Goal: Task Accomplishment & Management: Complete application form

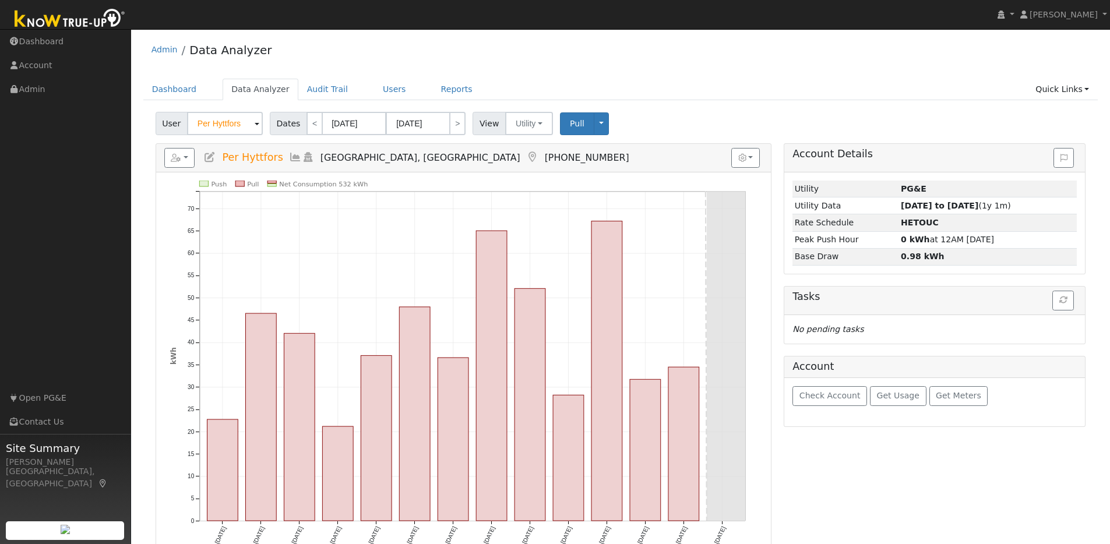
click at [75, 15] on img at bounding box center [70, 19] width 122 height 26
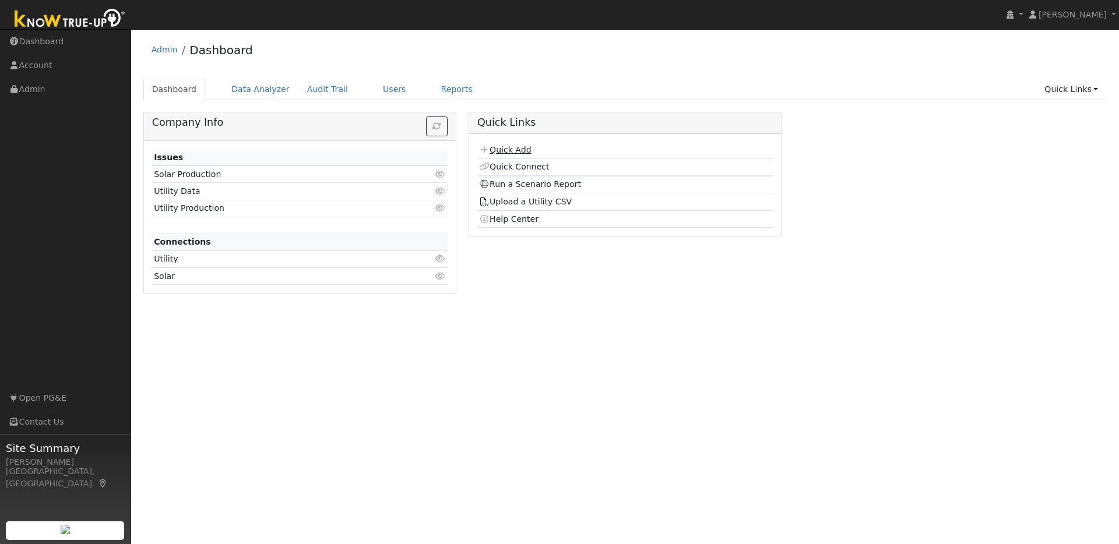
click at [513, 152] on link "Quick Add" at bounding box center [505, 149] width 52 height 9
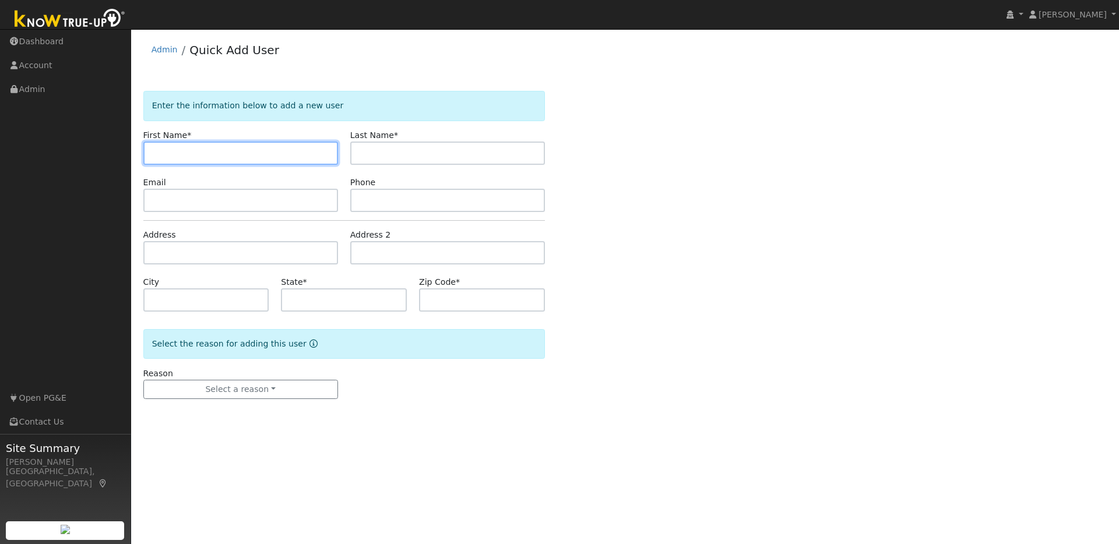
paste input "Karen Schoenthaler"
drag, startPoint x: 178, startPoint y: 154, endPoint x: 259, endPoint y: 160, distance: 80.6
click at [252, 160] on input "Karen Schoenthaler" at bounding box center [240, 153] width 195 height 23
type input "Karen"
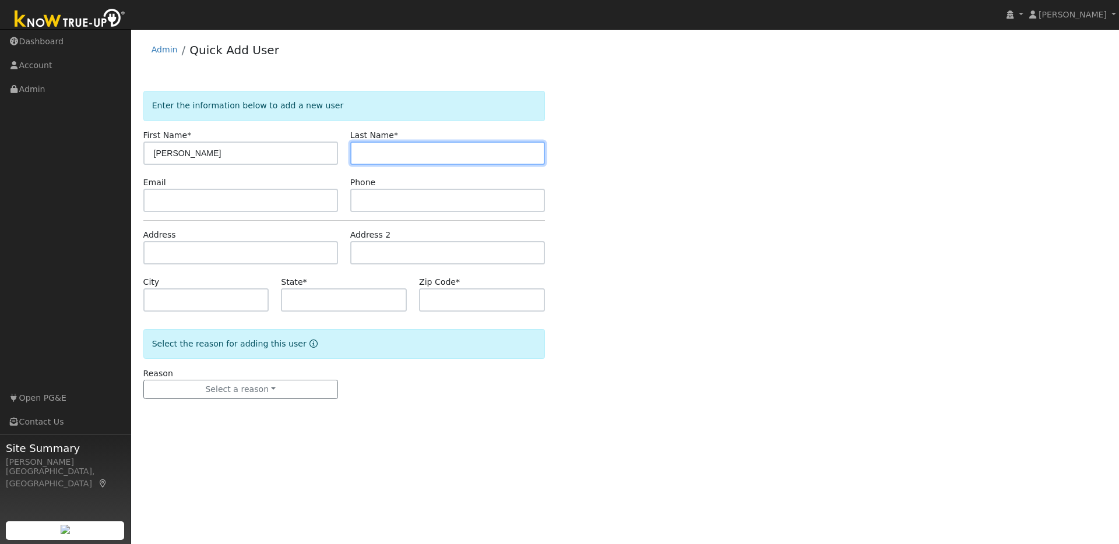
click at [368, 148] on input "text" at bounding box center [447, 153] width 195 height 23
paste input "Karen Schoenthaler"
drag, startPoint x: 384, startPoint y: 152, endPoint x: 347, endPoint y: 152, distance: 36.7
click at [346, 152] on div "Last Name * Karen Schoenthaler" at bounding box center [447, 147] width 207 height 36
type input "Schoenthaler"
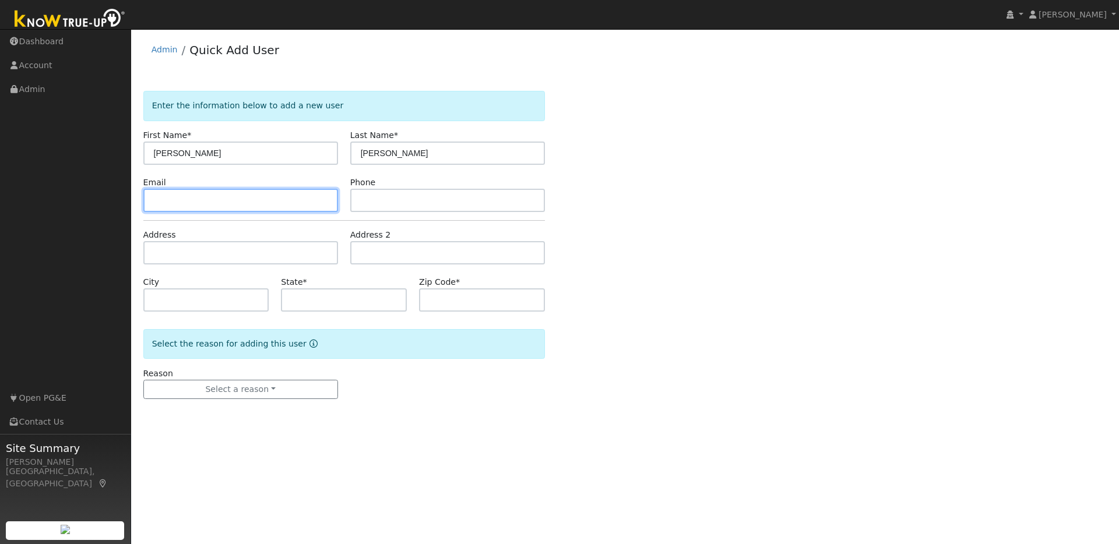
click at [241, 210] on input "text" at bounding box center [240, 200] width 195 height 23
paste input "karenschoethaler@gmail.com"
type input "karenschoethaler@gmail.com"
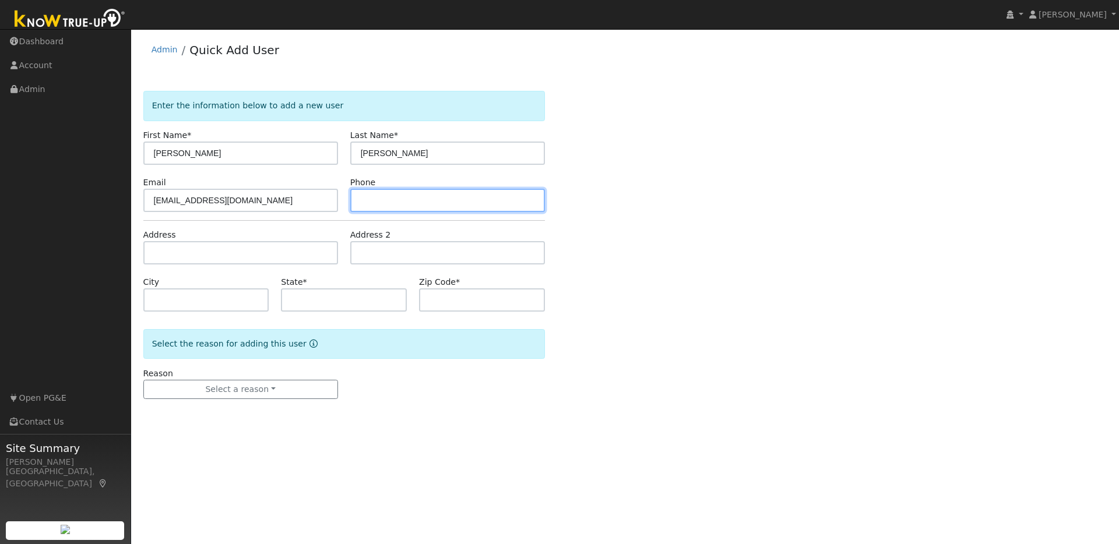
click at [388, 203] on input "text" at bounding box center [447, 200] width 195 height 23
paste input "9258996802"
type input "9258996802"
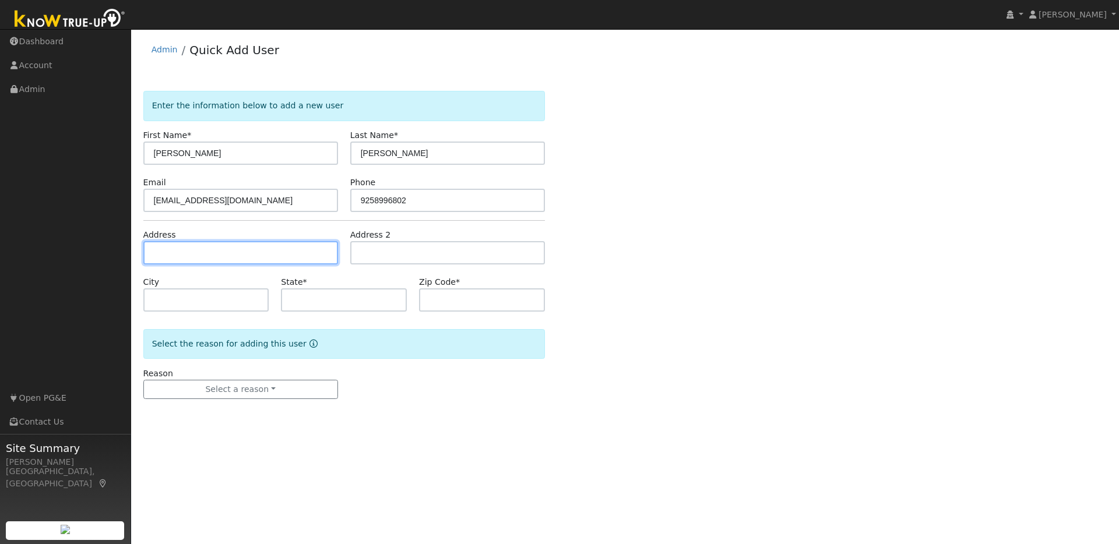
click at [164, 255] on input "text" at bounding box center [240, 252] width 195 height 23
paste input "24 Huntoon Court, Walnut Creek 94596"
type input "24 Huntoon Court"
type input "Walnut Creek"
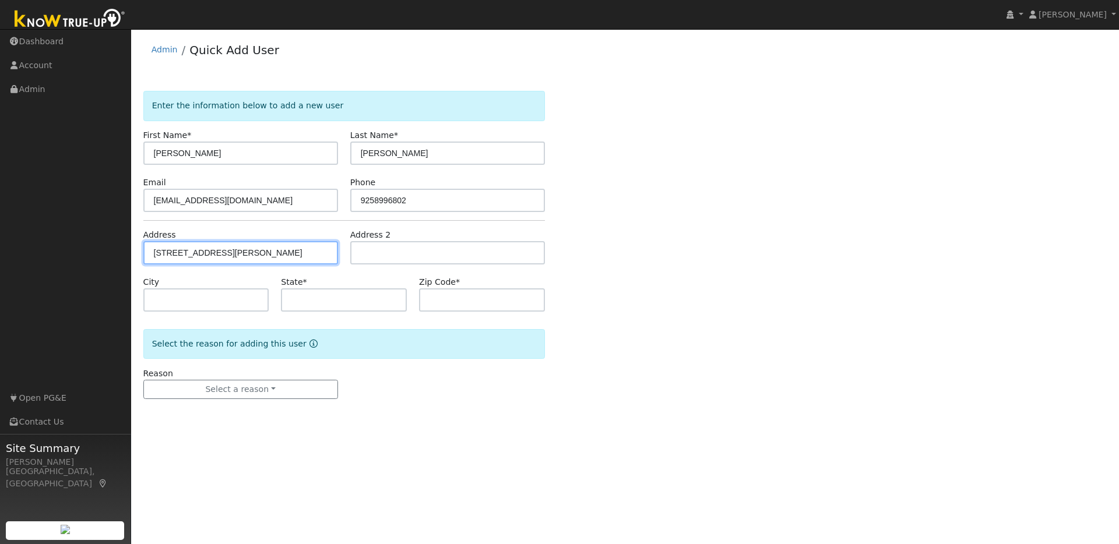
type input "CA"
type input "94596"
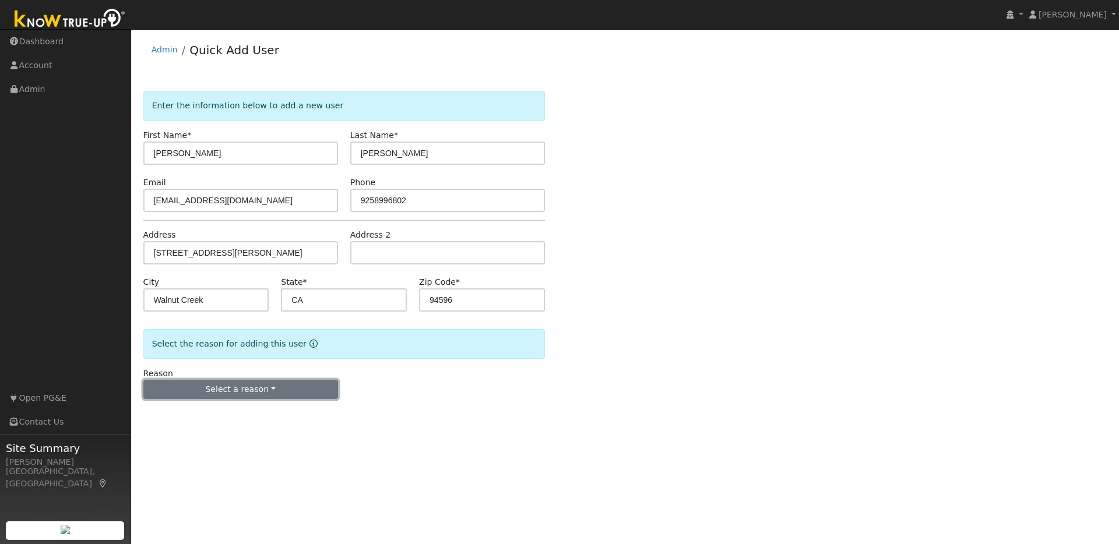
click at [258, 384] on button "Select a reason" at bounding box center [240, 390] width 195 height 20
click at [188, 412] on link "New lead" at bounding box center [208, 414] width 129 height 16
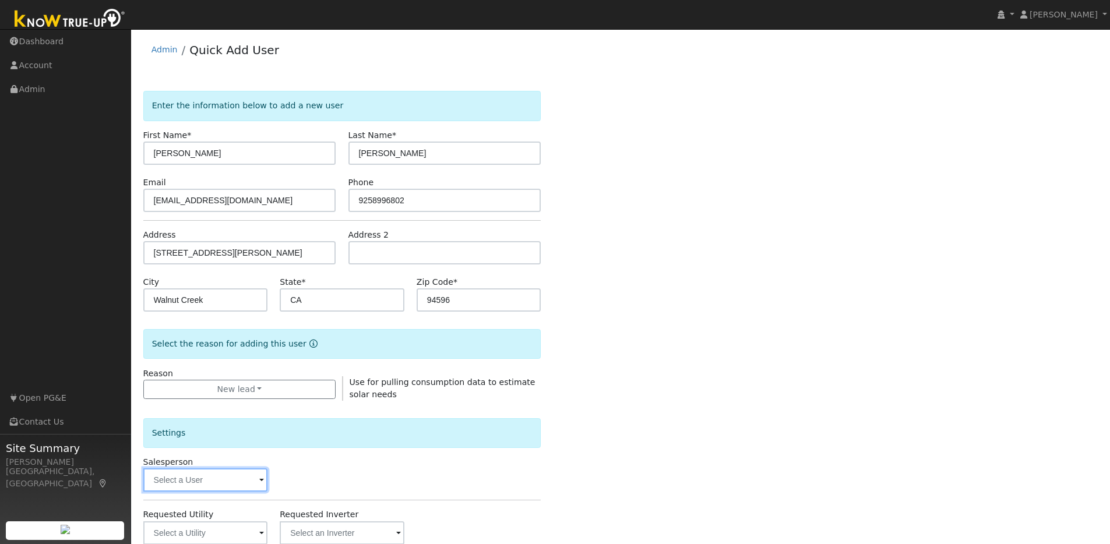
click at [254, 477] on input "text" at bounding box center [205, 480] width 125 height 23
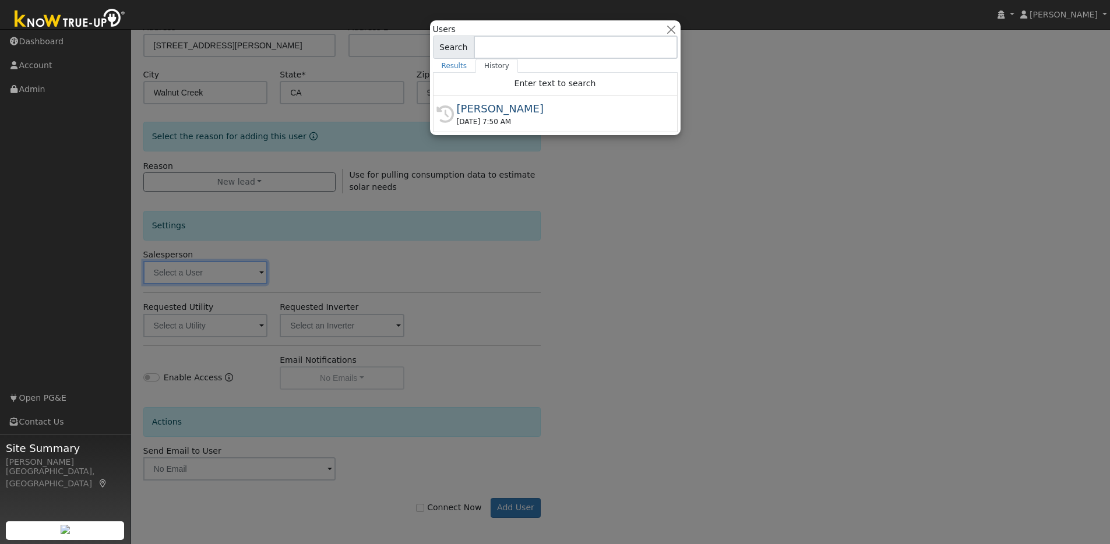
scroll to position [210, 0]
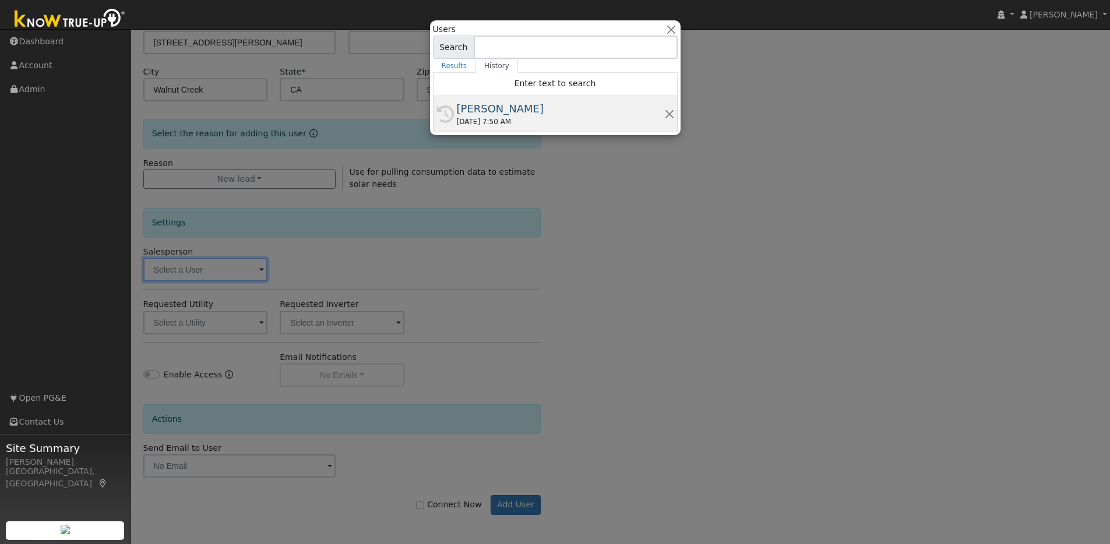
click at [555, 104] on div "[PERSON_NAME]" at bounding box center [560, 109] width 207 height 16
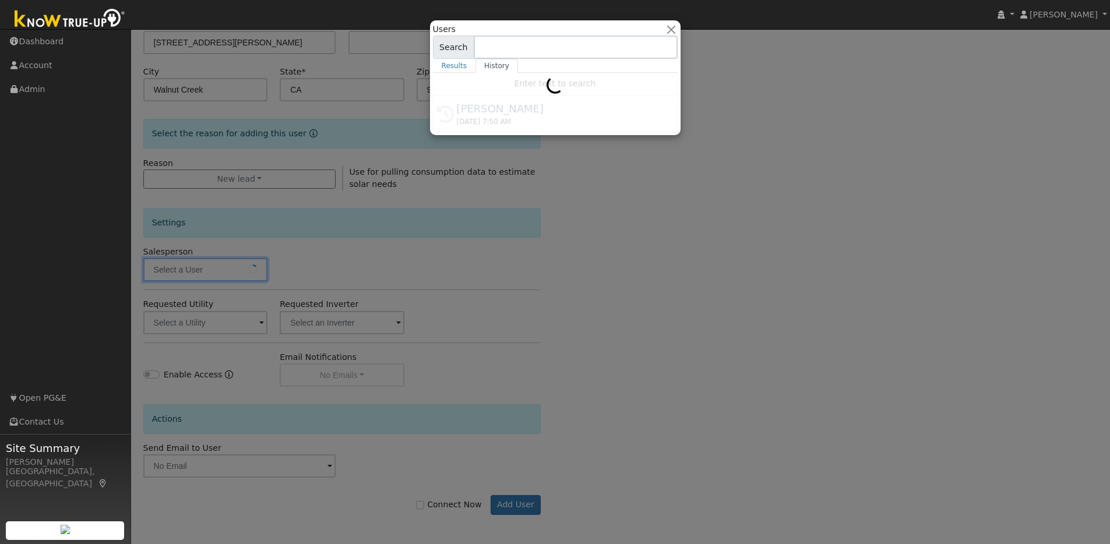
type input "[PERSON_NAME]"
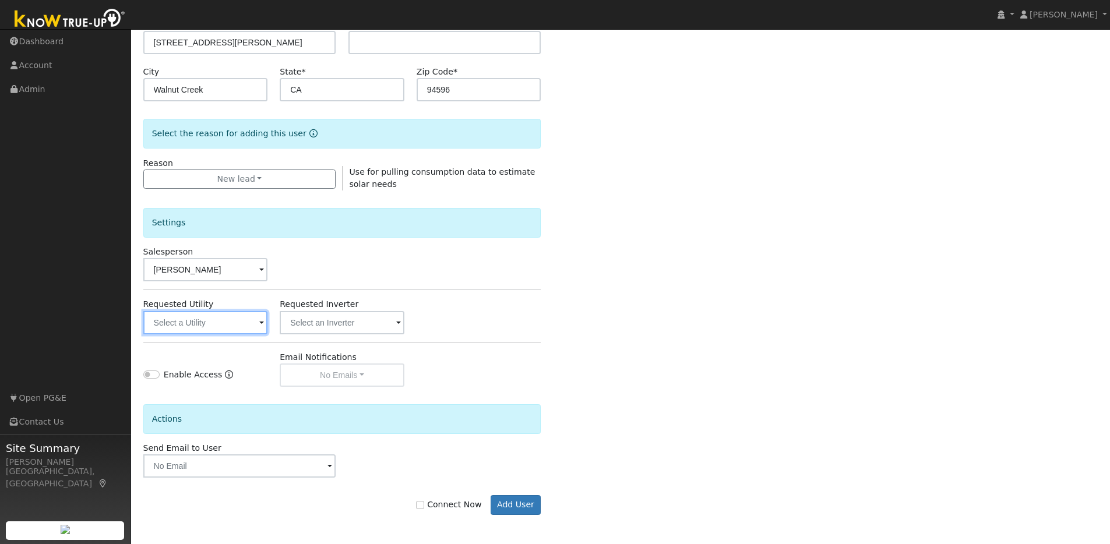
click at [240, 326] on input "text" at bounding box center [205, 322] width 125 height 23
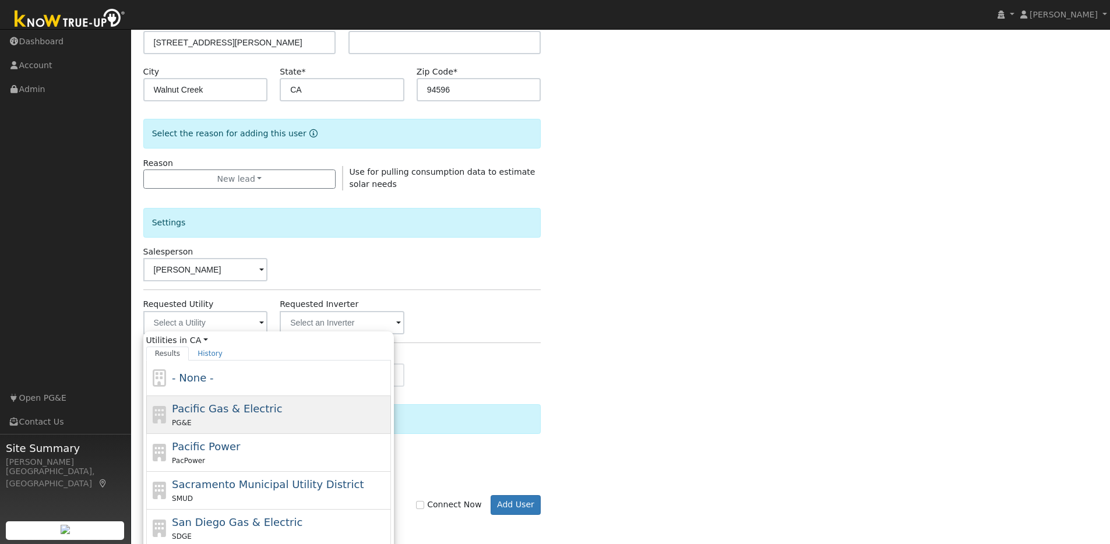
click at [197, 409] on span "Pacific Gas & Electric" at bounding box center [227, 409] width 110 height 12
type input "Pacific Gas & Electric"
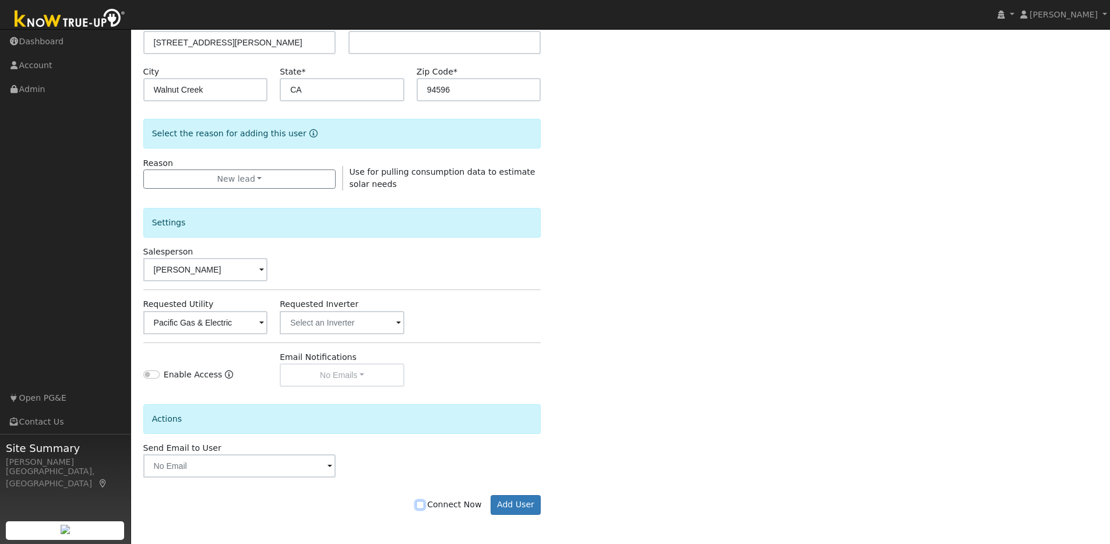
click at [424, 504] on input "Connect Now" at bounding box center [420, 505] width 8 height 8
checkbox input "true"
click at [497, 499] on button "Add User" at bounding box center [516, 505] width 51 height 20
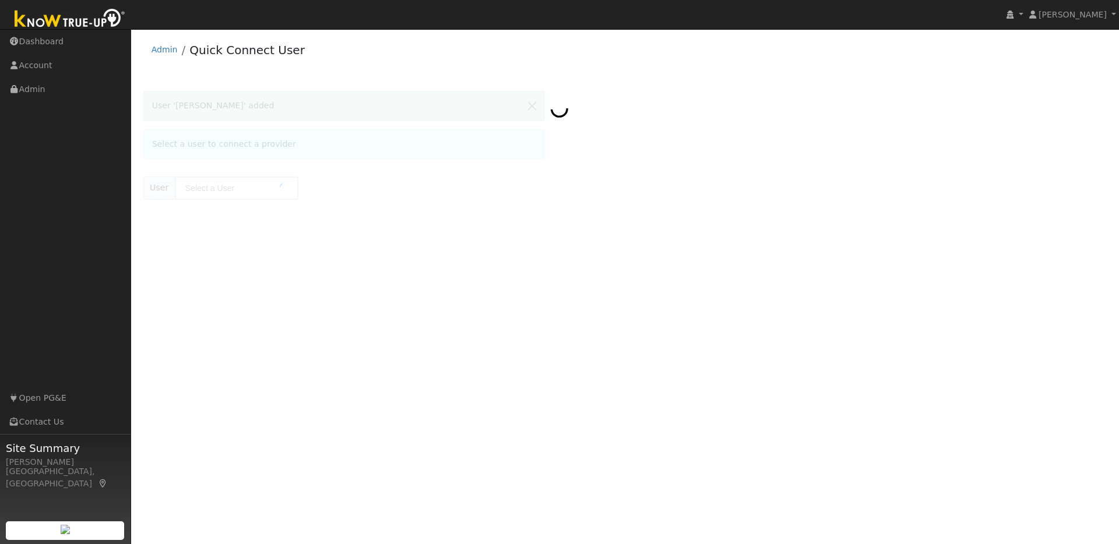
type input "[PERSON_NAME]"
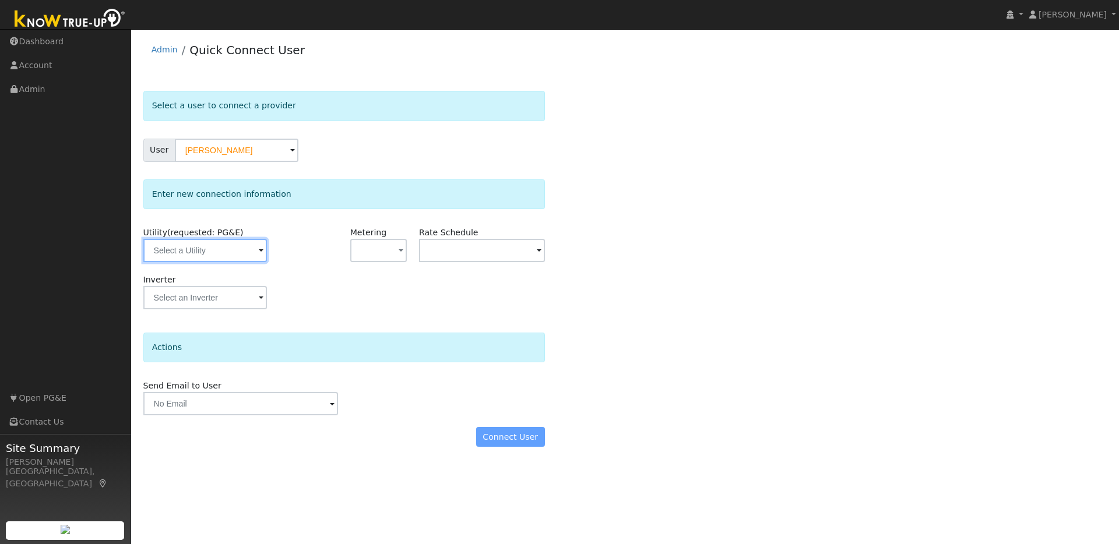
click at [244, 254] on input "text" at bounding box center [205, 250] width 124 height 23
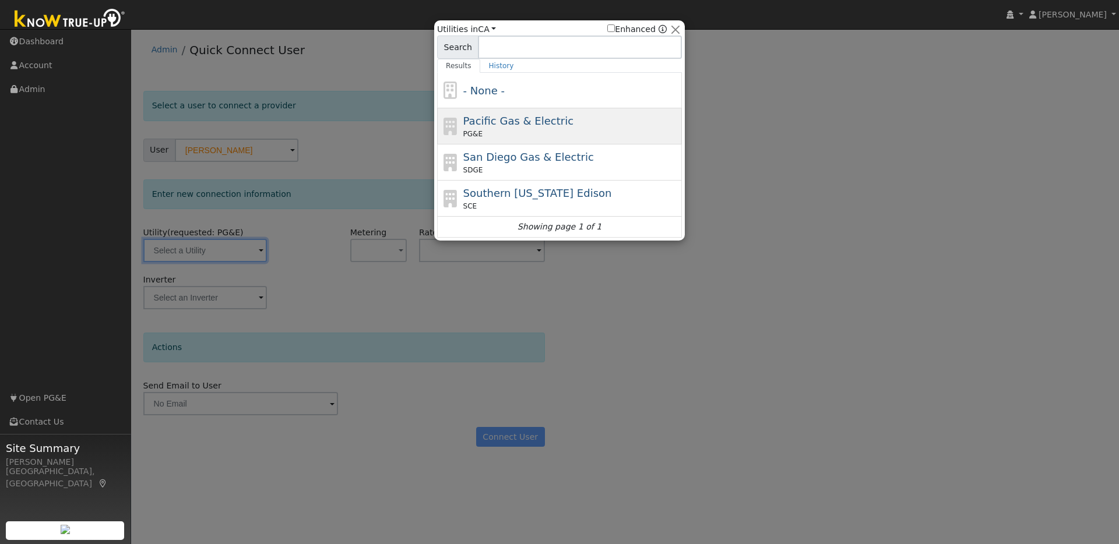
click at [545, 122] on span "Pacific Gas & Electric" at bounding box center [518, 121] width 110 height 12
type input "PG&E"
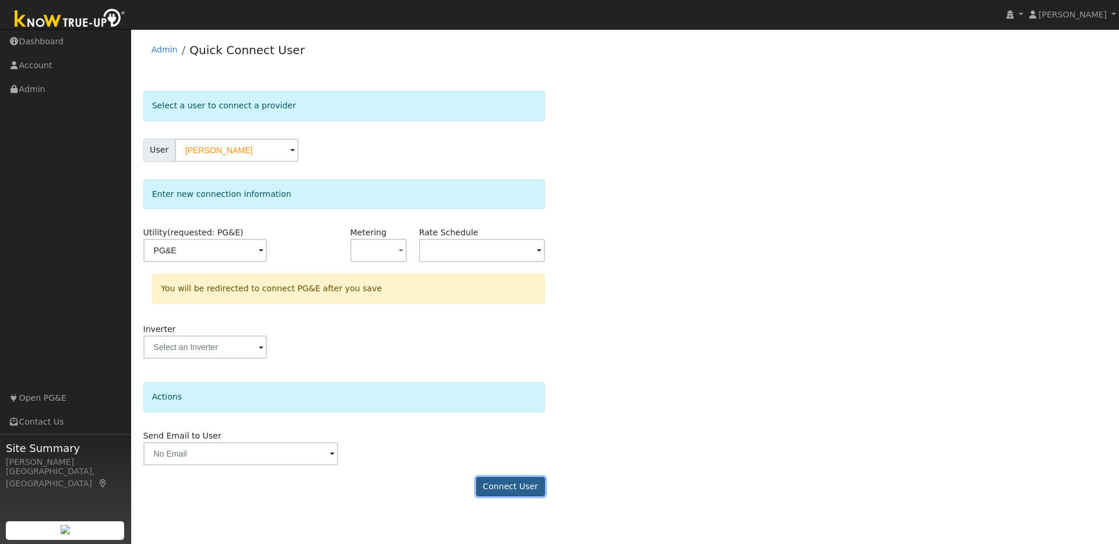
click at [514, 488] on button "Connect User" at bounding box center [510, 487] width 69 height 20
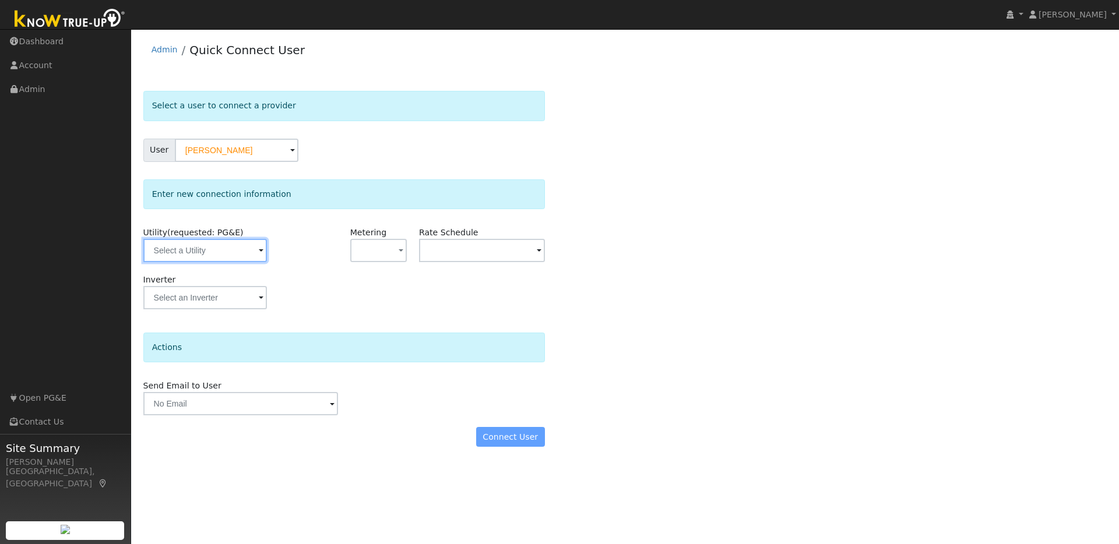
click at [239, 245] on input "text" at bounding box center [205, 250] width 124 height 23
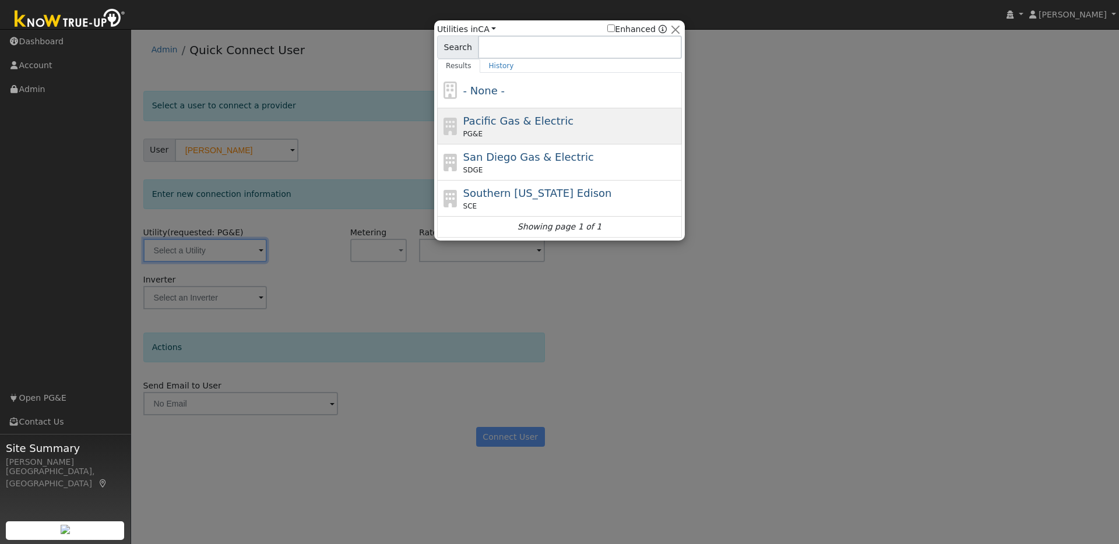
click at [554, 127] on div "Pacific Gas & Electric PG&E" at bounding box center [571, 126] width 216 height 26
type input "PG&E"
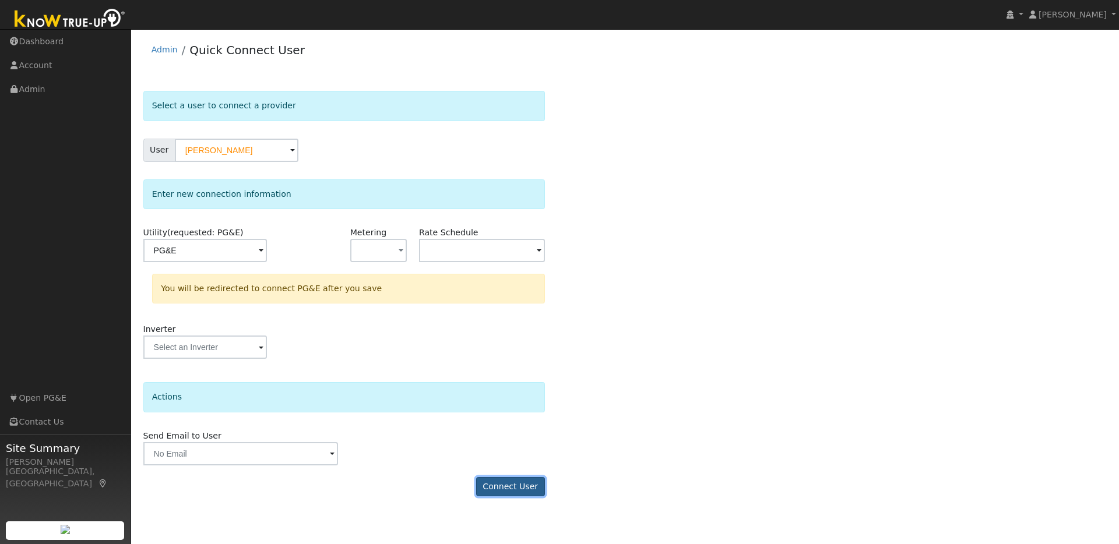
click at [514, 487] on button "Connect User" at bounding box center [510, 487] width 69 height 20
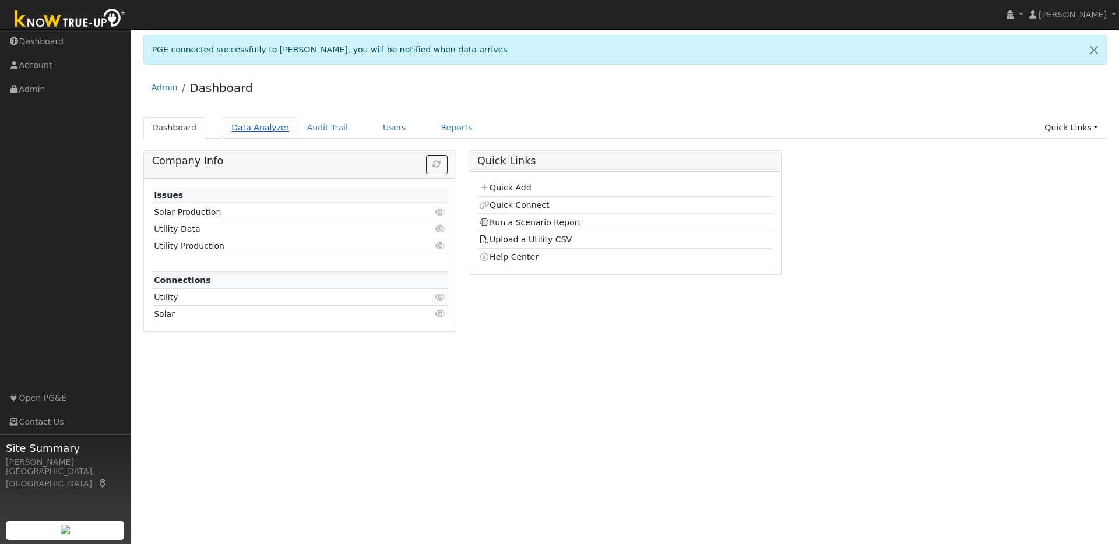
click at [265, 132] on link "Data Analyzer" at bounding box center [261, 128] width 76 height 22
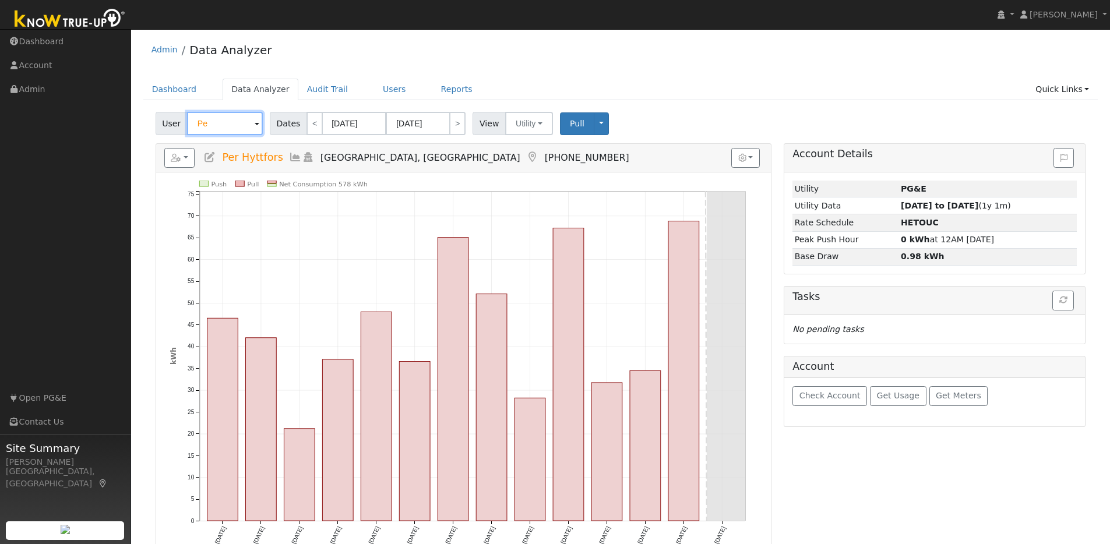
type input "P"
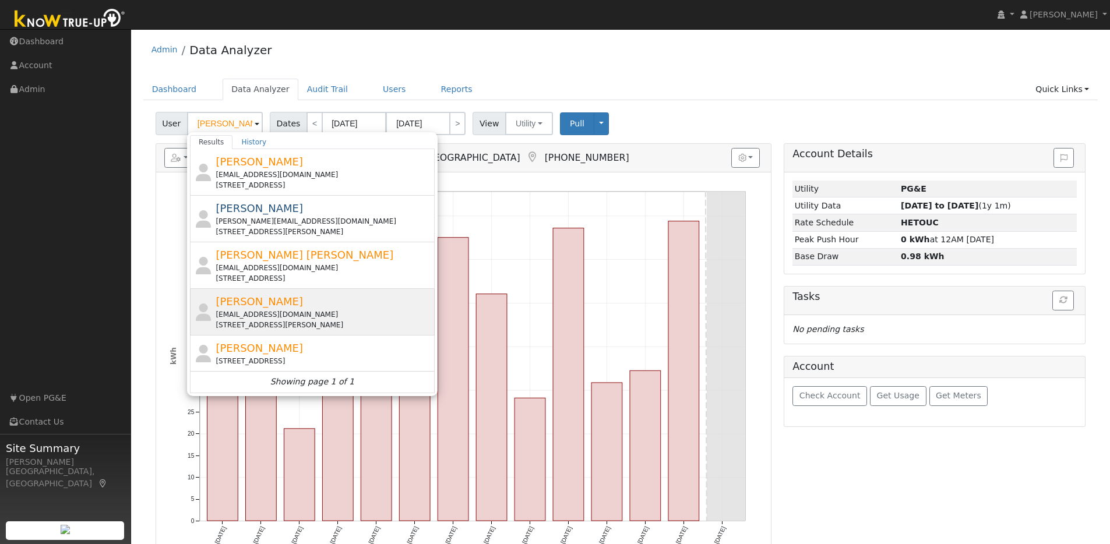
click at [364, 307] on div "[PERSON_NAME] [EMAIL_ADDRESS][DOMAIN_NAME] [STREET_ADDRESS][PERSON_NAME]" at bounding box center [324, 312] width 216 height 37
type input "[PERSON_NAME]"
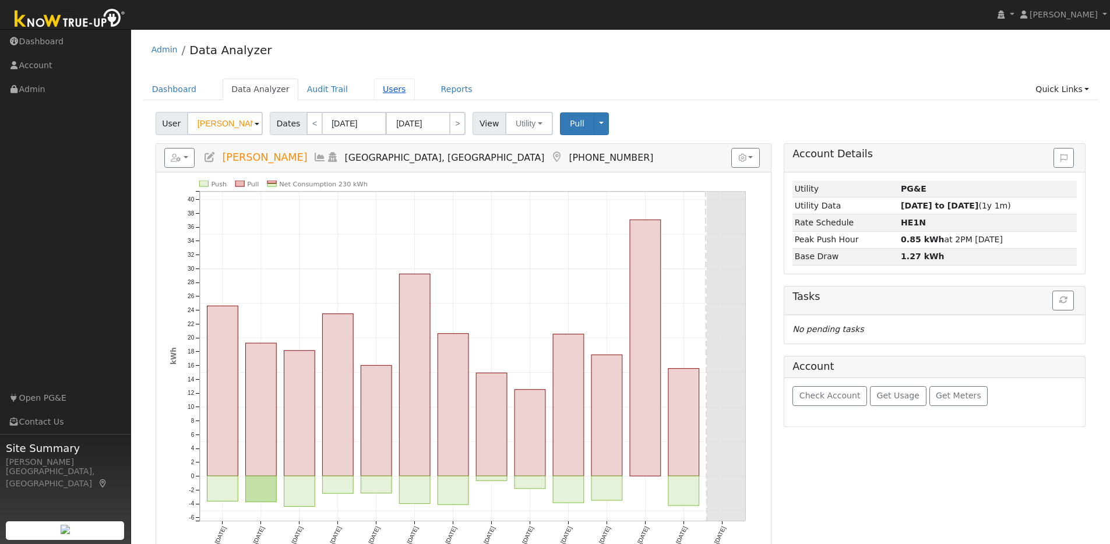
click at [379, 85] on link "Users" at bounding box center [394, 90] width 41 height 22
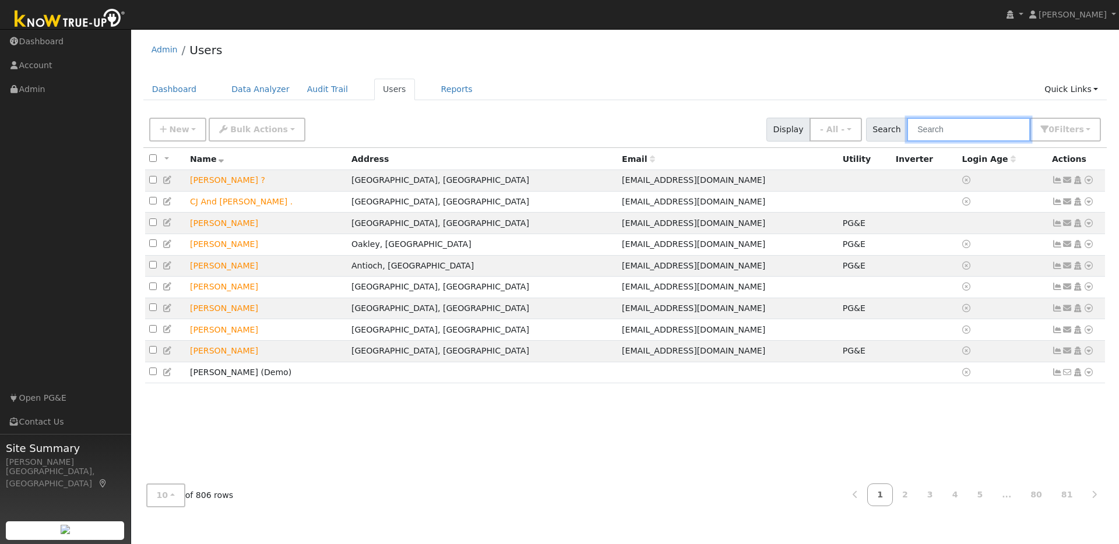
click at [964, 129] on input "text" at bounding box center [969, 130] width 124 height 24
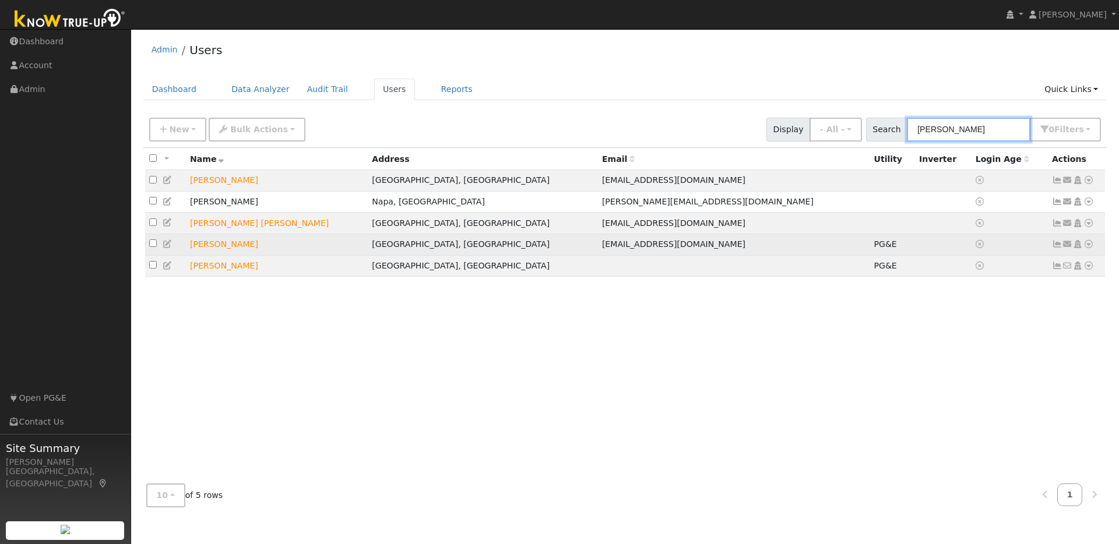
type input "Karen"
click at [1089, 247] on icon at bounding box center [1089, 244] width 10 height 8
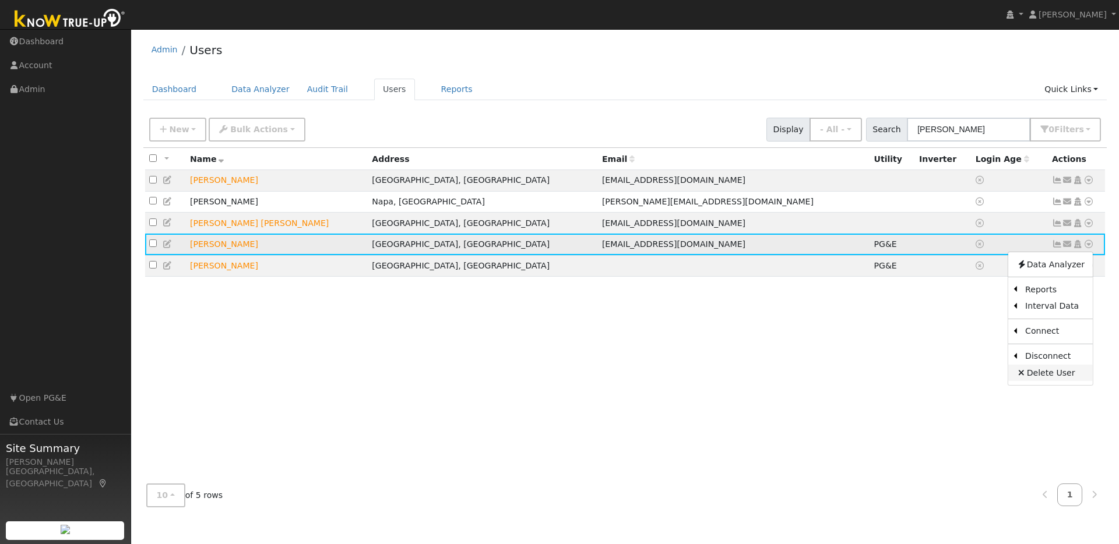
click at [1043, 377] on link "Delete User" at bounding box center [1050, 373] width 85 height 16
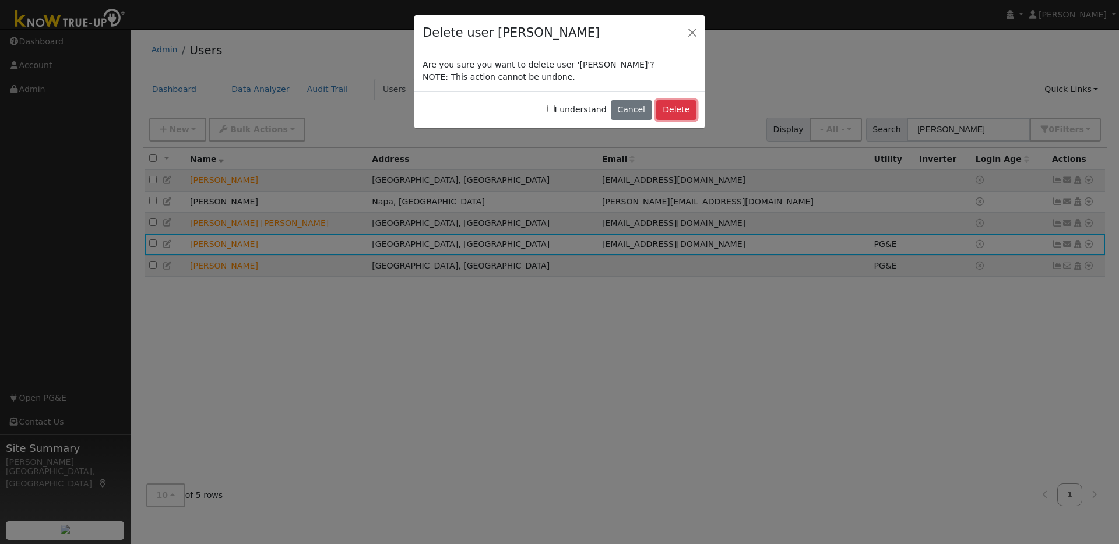
click at [681, 110] on button "Delete" at bounding box center [676, 110] width 40 height 20
click at [555, 107] on input "I understand" at bounding box center [551, 109] width 8 height 8
checkbox input "true"
click at [661, 110] on button "Delete" at bounding box center [676, 110] width 40 height 20
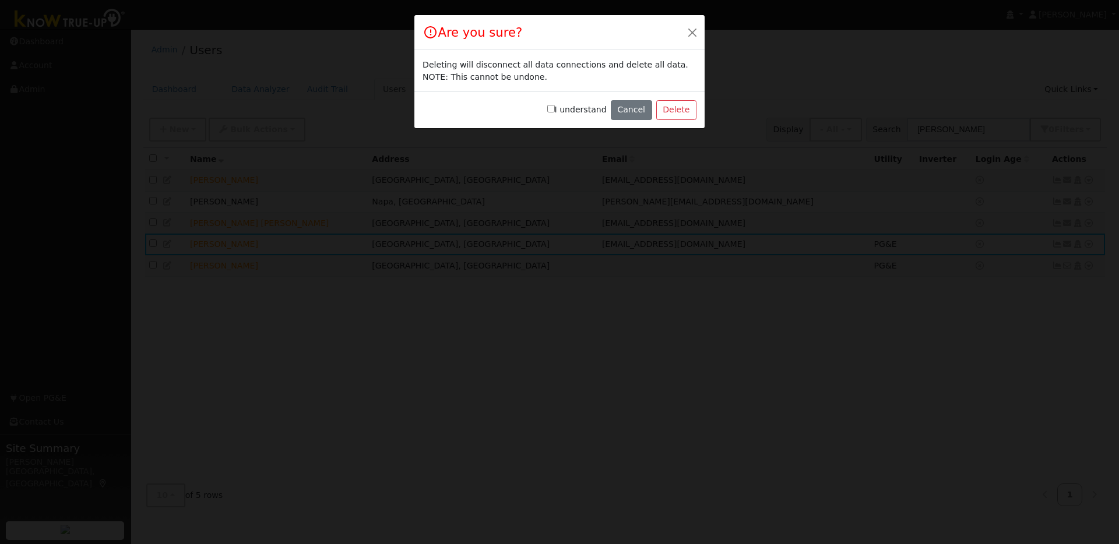
click at [555, 110] on input "I understand" at bounding box center [551, 109] width 8 height 8
checkbox input "true"
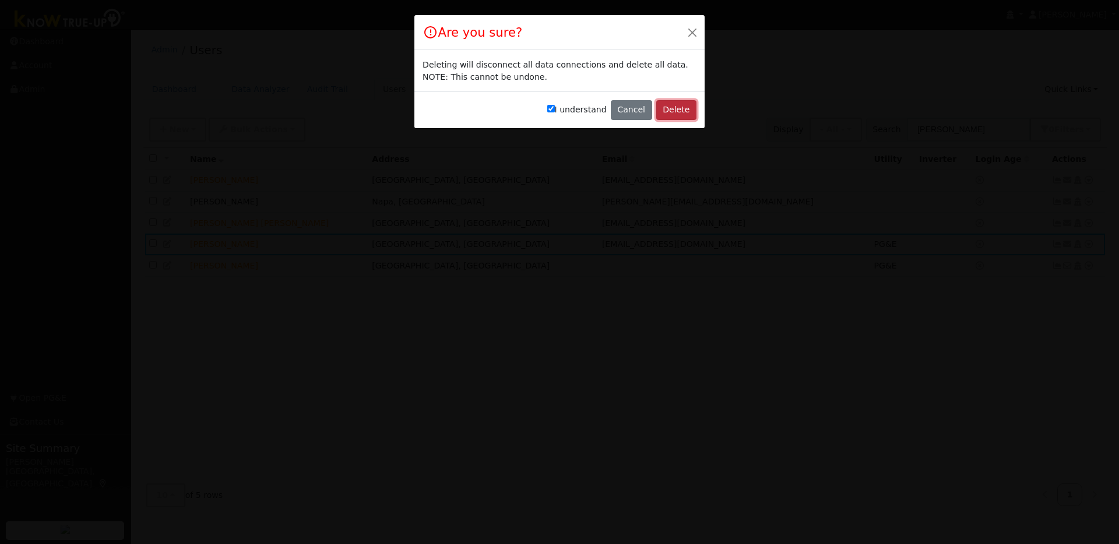
click at [682, 112] on button "Delete" at bounding box center [676, 110] width 40 height 20
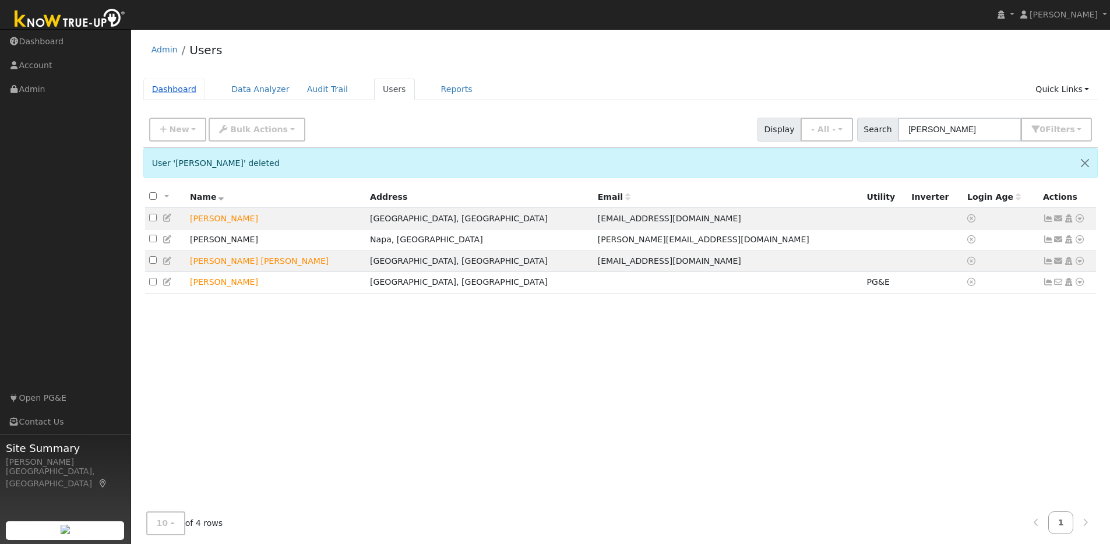
click at [180, 86] on link "Dashboard" at bounding box center [174, 90] width 62 height 22
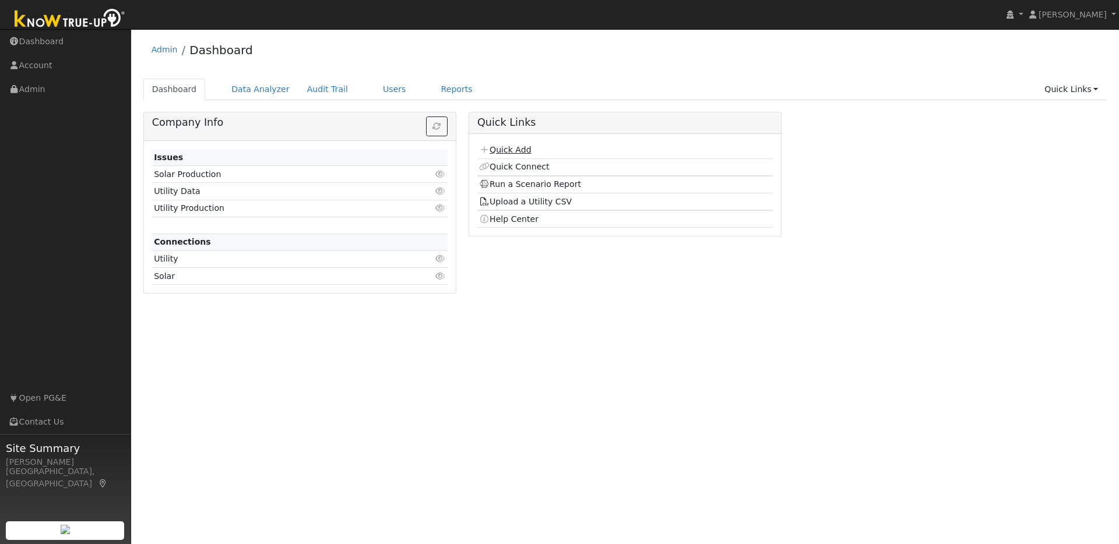
click at [514, 150] on link "Quick Add" at bounding box center [505, 149] width 52 height 9
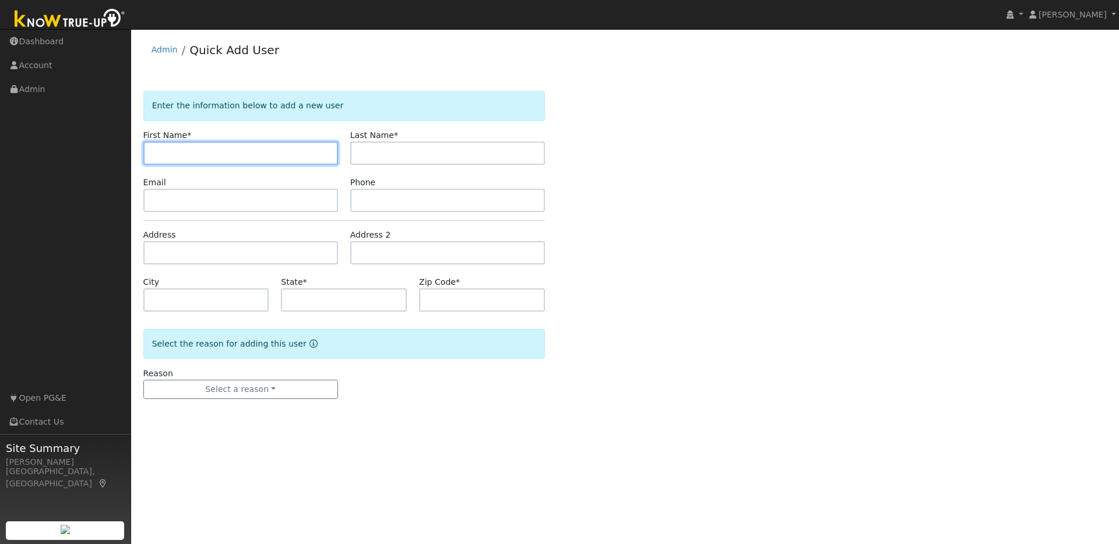
paste input "Ignacio Gil"
type input "Ignacio"
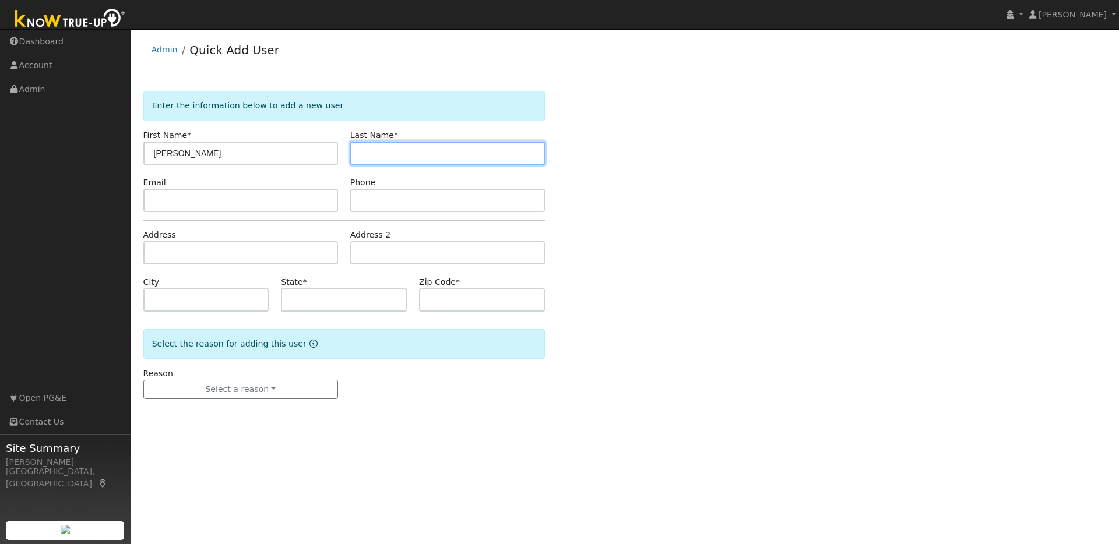
click at [389, 157] on input "text" at bounding box center [447, 153] width 195 height 23
paste input "Ignacio Gil"
drag, startPoint x: 391, startPoint y: 154, endPoint x: 366, endPoint y: 153, distance: 24.5
click at [345, 154] on div "Last Name * Ignacio Gil" at bounding box center [447, 147] width 207 height 36
type input "Gil"
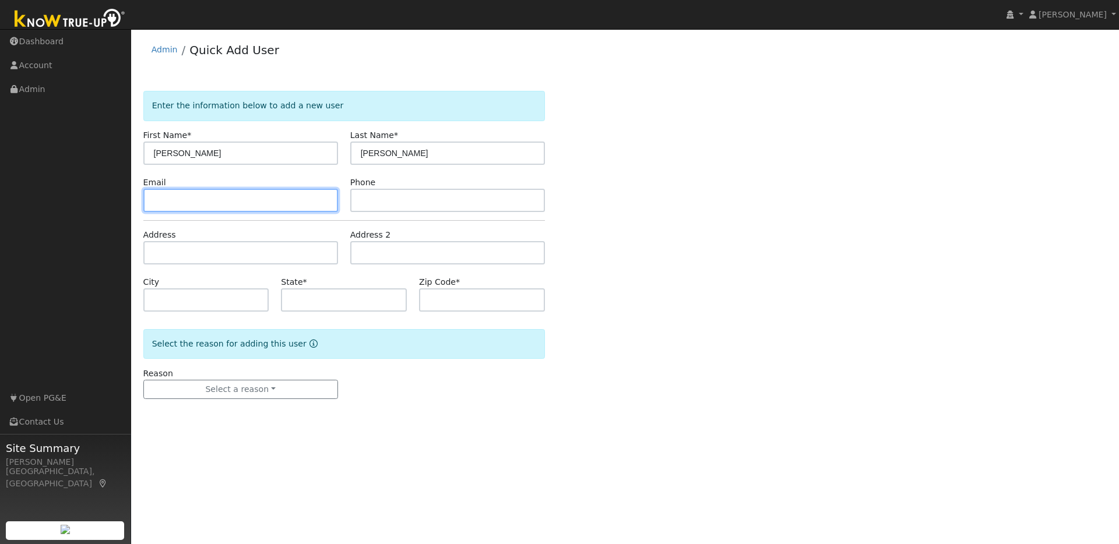
click at [161, 200] on input "text" at bounding box center [240, 200] width 195 height 23
paste input "nachothekid@gmail.com"
type input "nachothekid@gmail.com"
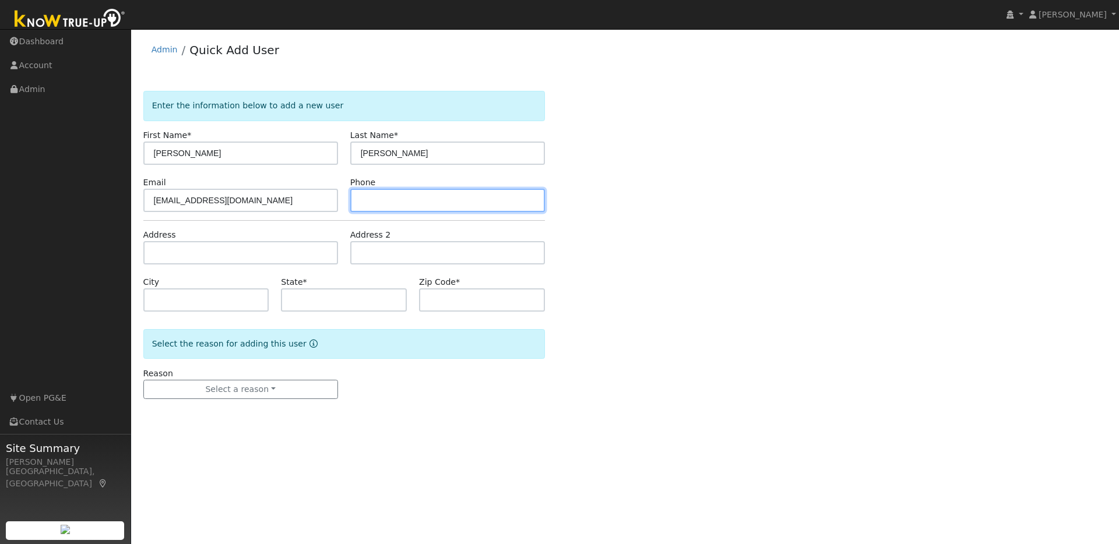
drag, startPoint x: 379, startPoint y: 199, endPoint x: 701, endPoint y: 262, distance: 327.8
click at [381, 199] on input "text" at bounding box center [447, 200] width 195 height 23
paste input "15104101104"
type input "15104101104"
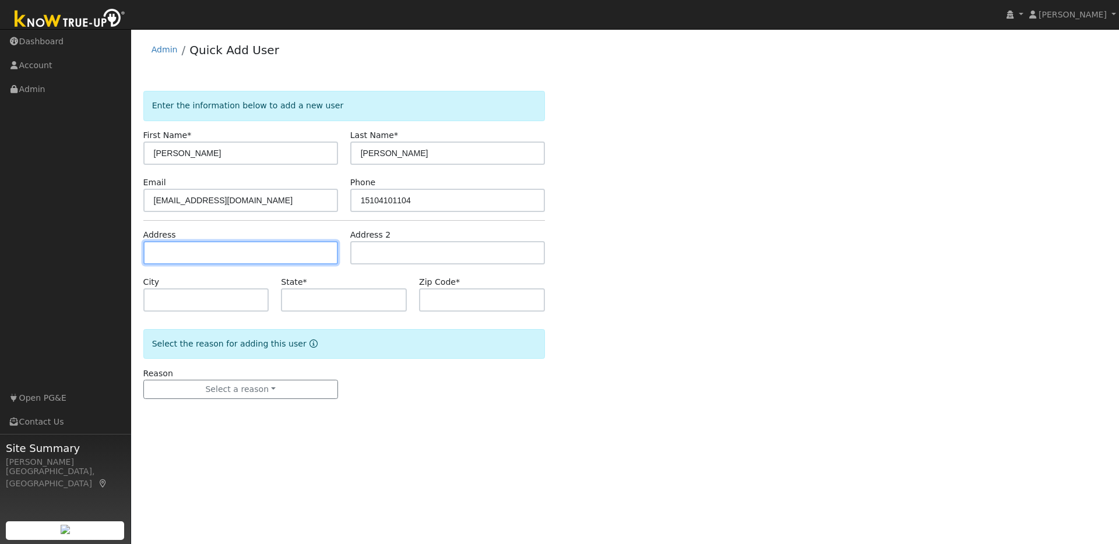
click at [157, 249] on input "text" at bounding box center [240, 252] width 195 height 23
paste input "1324 club lane Richmond ca 94803"
type input "1324 Club Lane"
type input "Richmond"
type input "CA"
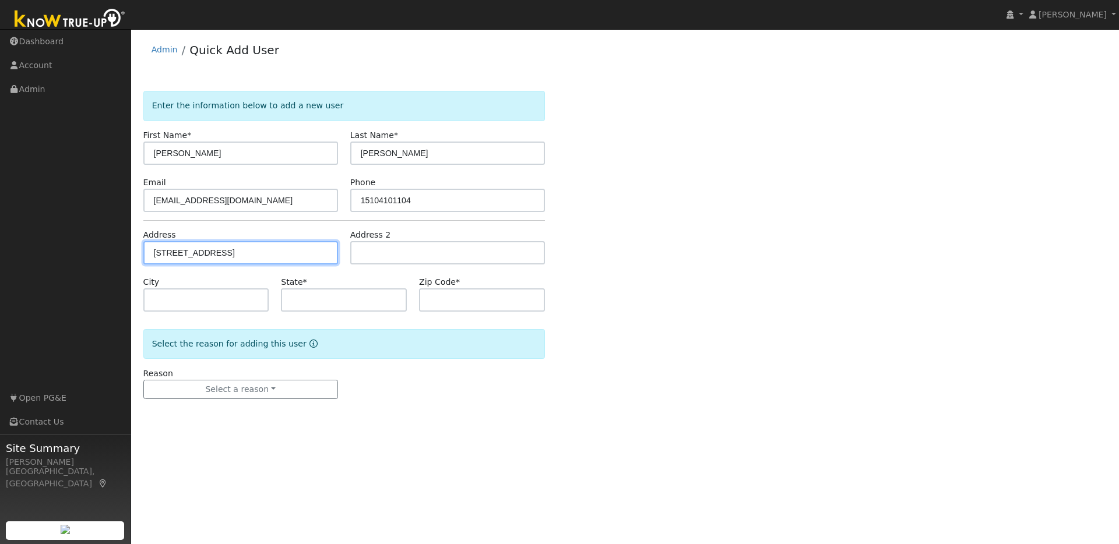
type input "94803"
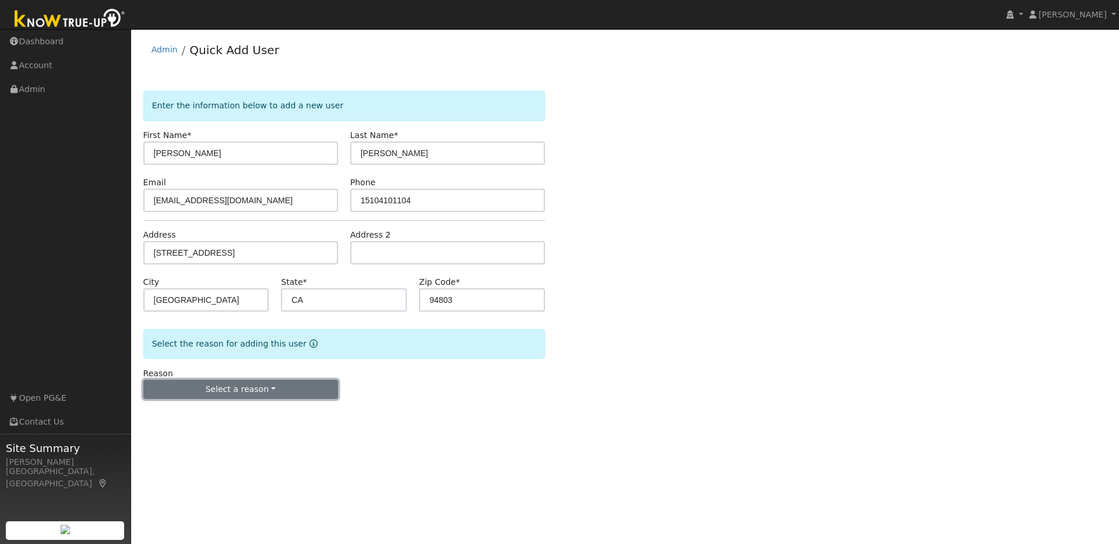
click at [243, 389] on button "Select a reason" at bounding box center [240, 390] width 195 height 20
click at [180, 417] on link "New lead" at bounding box center [208, 414] width 129 height 16
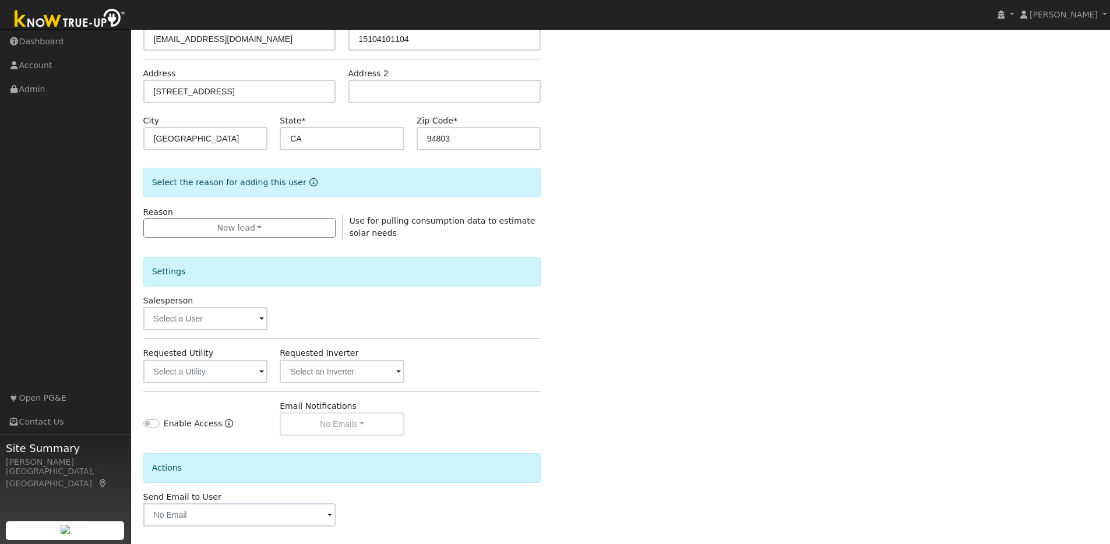
scroll to position [164, 0]
click at [253, 321] on input "text" at bounding box center [205, 316] width 125 height 23
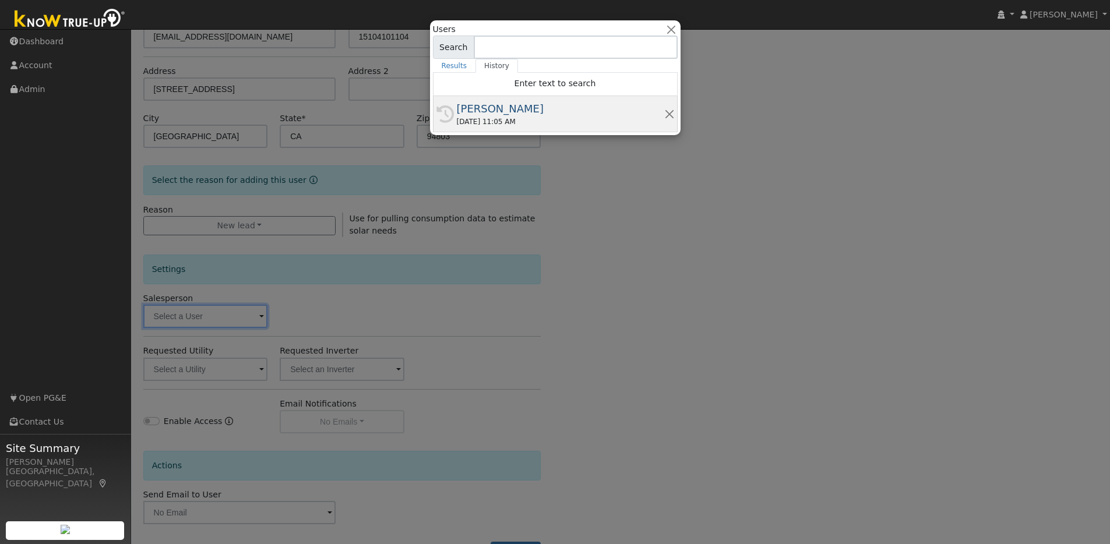
click at [543, 124] on div "09/24/2025 11:05 AM" at bounding box center [560, 122] width 207 height 10
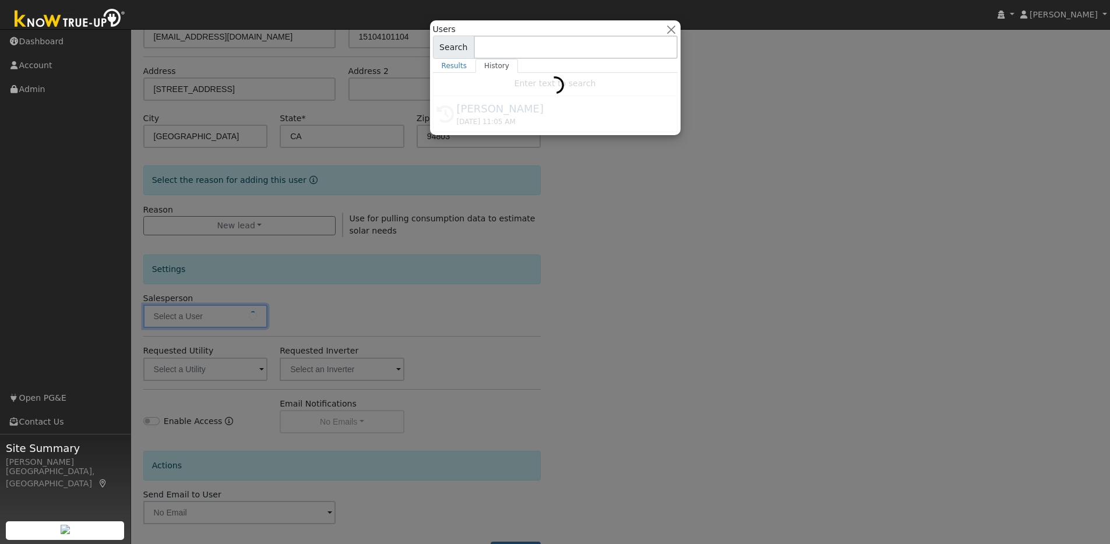
type input "[PERSON_NAME]"
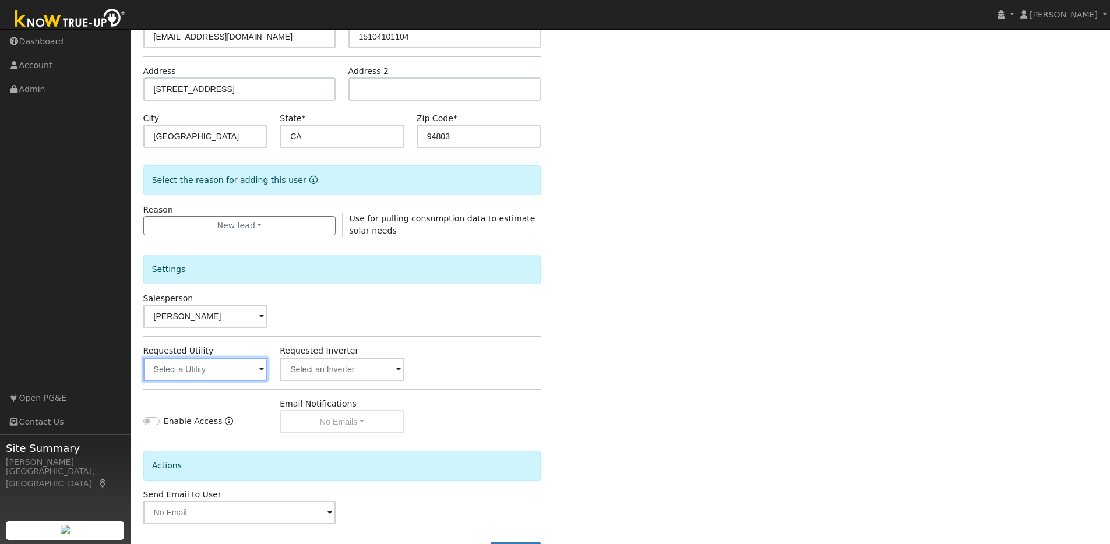
click at [245, 371] on input "text" at bounding box center [205, 369] width 125 height 23
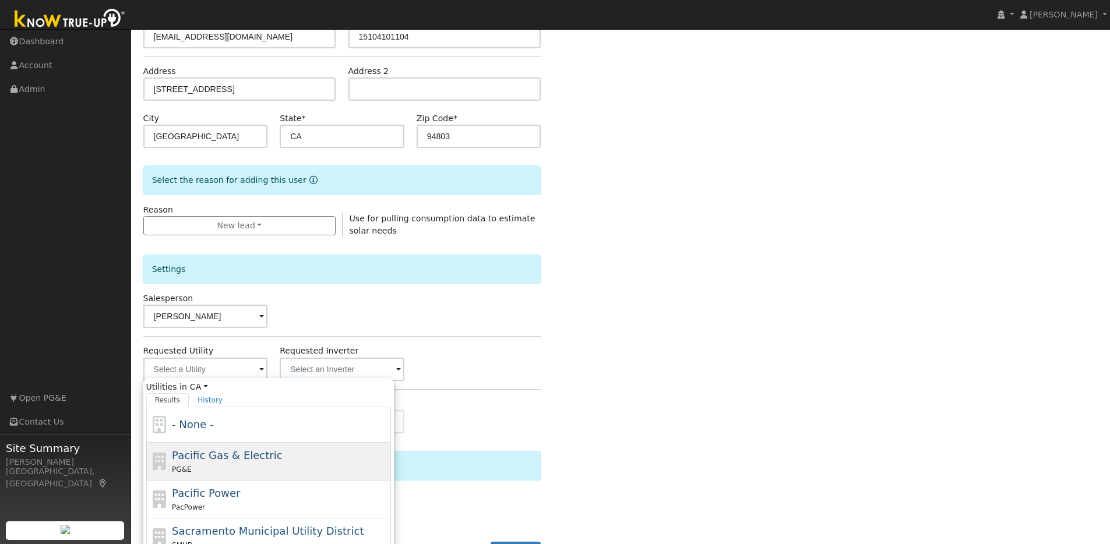
click at [238, 465] on div "PG&E" at bounding box center [280, 469] width 216 height 12
type input "Pacific Gas & Electric"
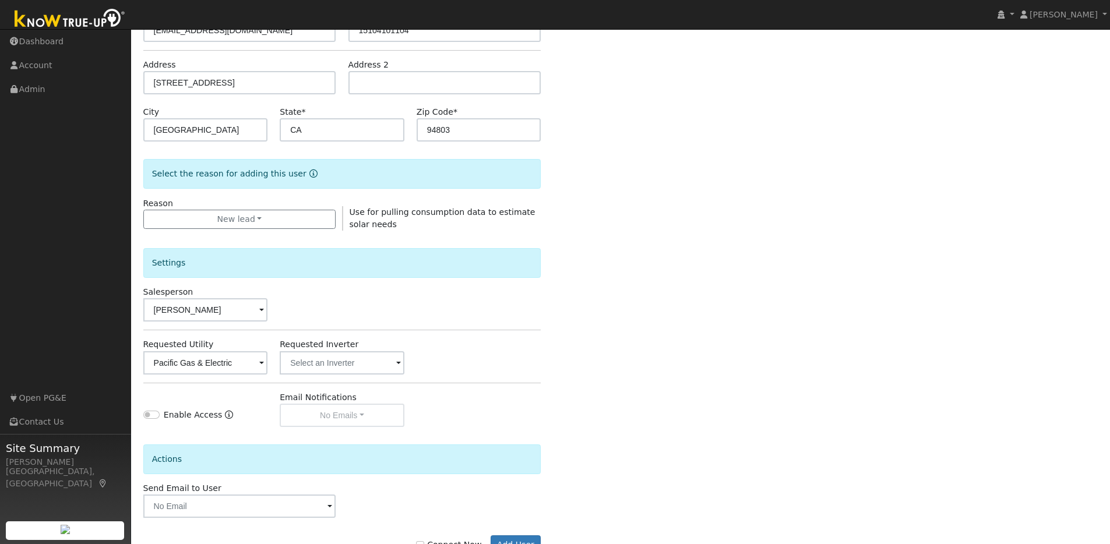
scroll to position [210, 0]
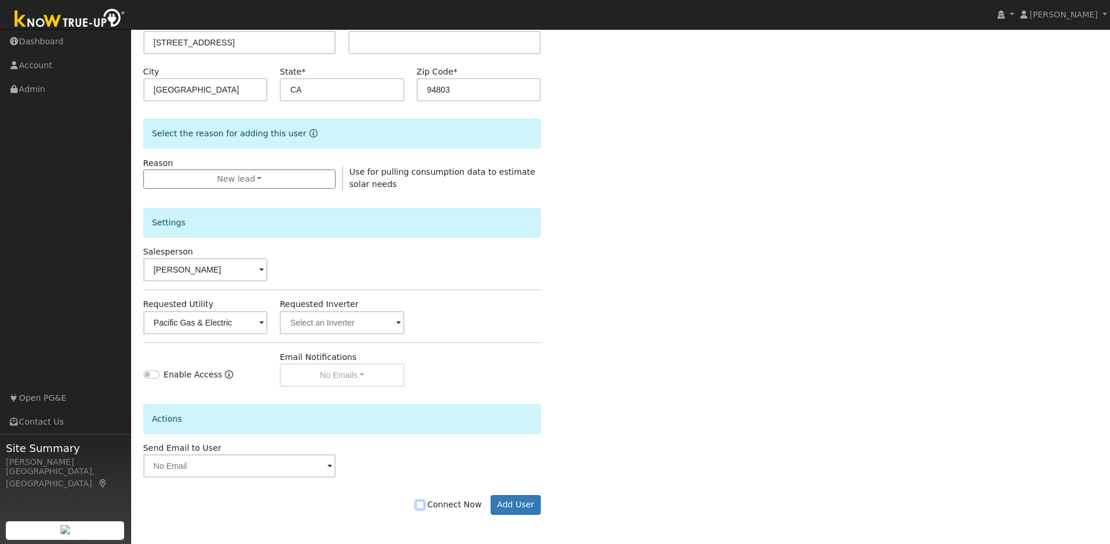
drag, startPoint x: 423, startPoint y: 507, endPoint x: 458, endPoint y: 516, distance: 36.2
click at [424, 507] on input "Connect Now" at bounding box center [420, 505] width 8 height 8
checkbox input "true"
click at [517, 512] on button "Add User" at bounding box center [516, 505] width 51 height 20
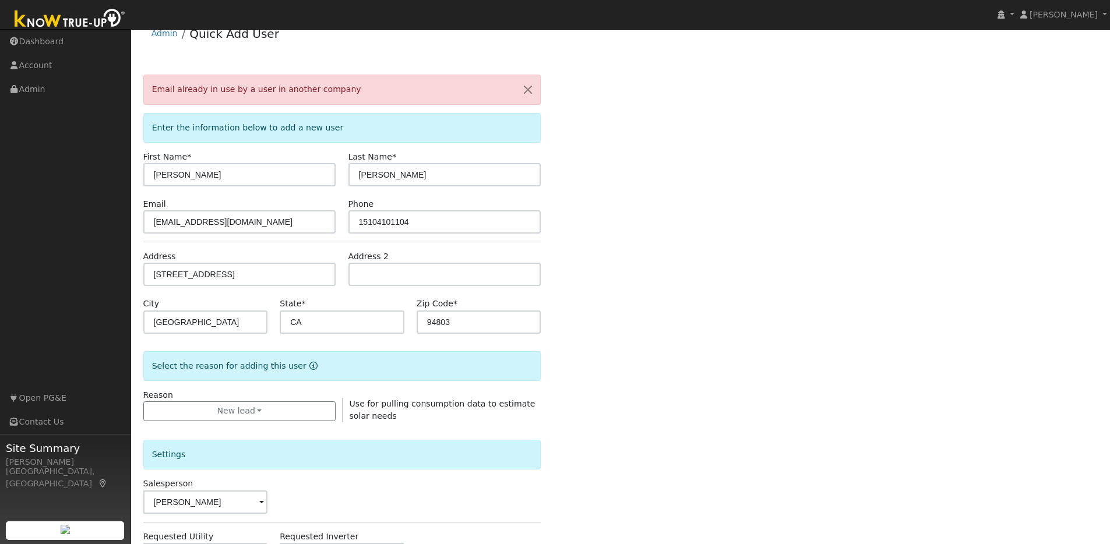
scroll to position [0, 0]
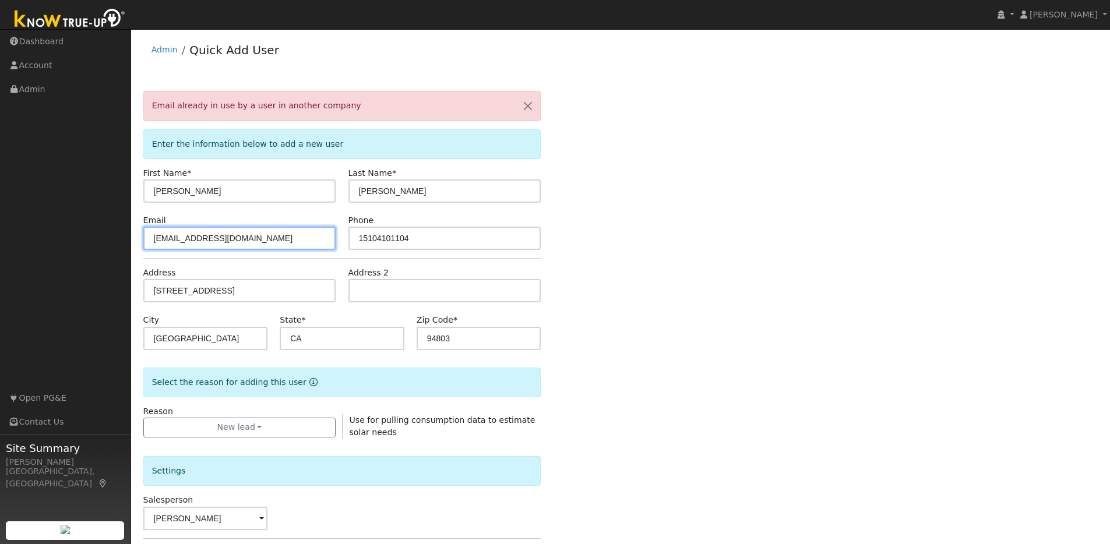
drag, startPoint x: 248, startPoint y: 241, endPoint x: 150, endPoint y: 240, distance: 97.3
click at [150, 240] on input "nachothekid@gmail.com" at bounding box center [239, 238] width 193 height 23
click at [529, 107] on button "button" at bounding box center [528, 106] width 24 height 29
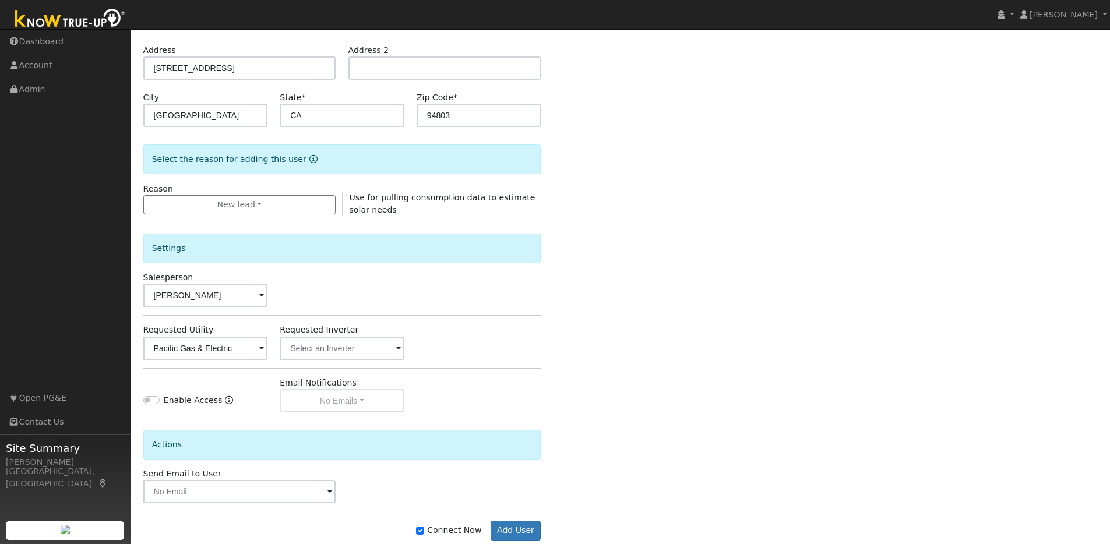
scroll to position [210, 0]
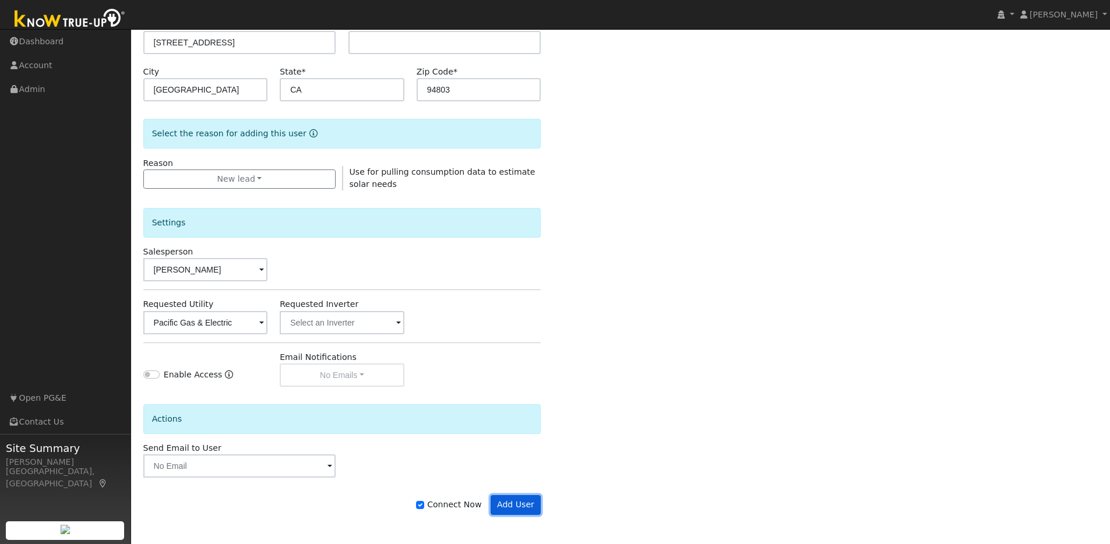
drag, startPoint x: 506, startPoint y: 511, endPoint x: 528, endPoint y: 514, distance: 22.3
click at [506, 511] on button "Add User" at bounding box center [516, 505] width 51 height 20
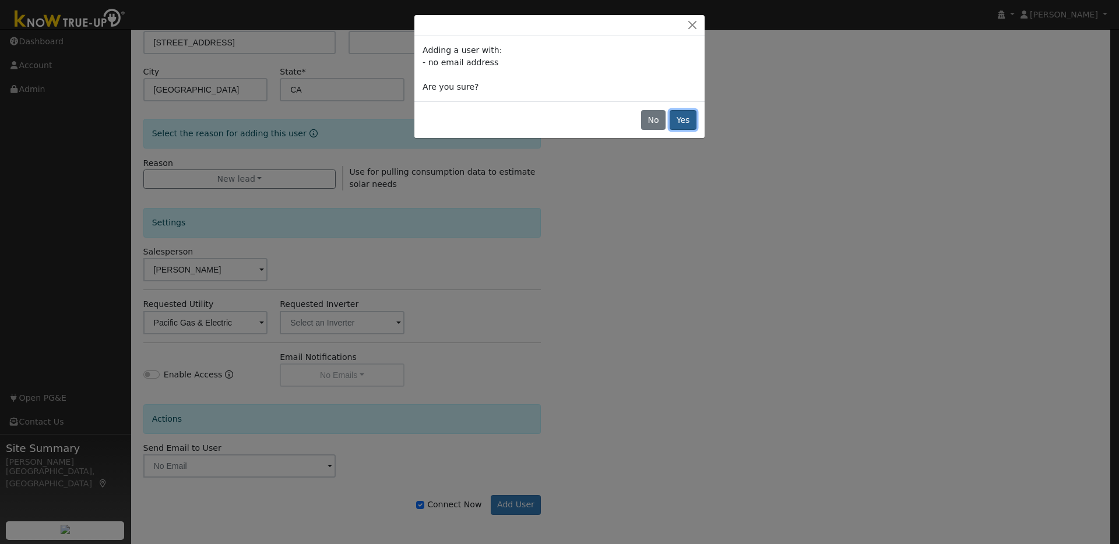
click at [673, 116] on button "Yes" at bounding box center [683, 120] width 27 height 20
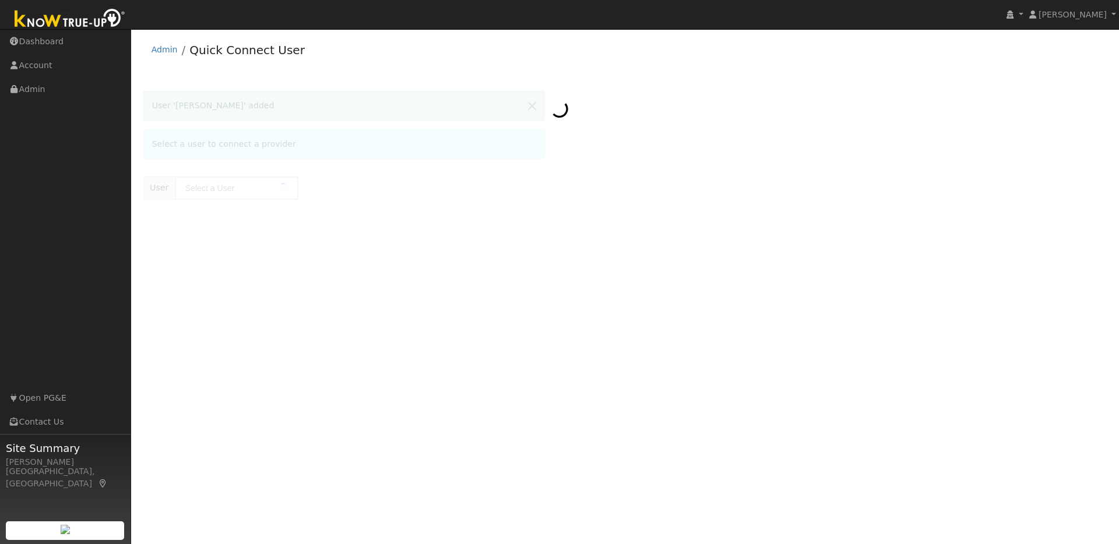
type input "Ignacio Gil"
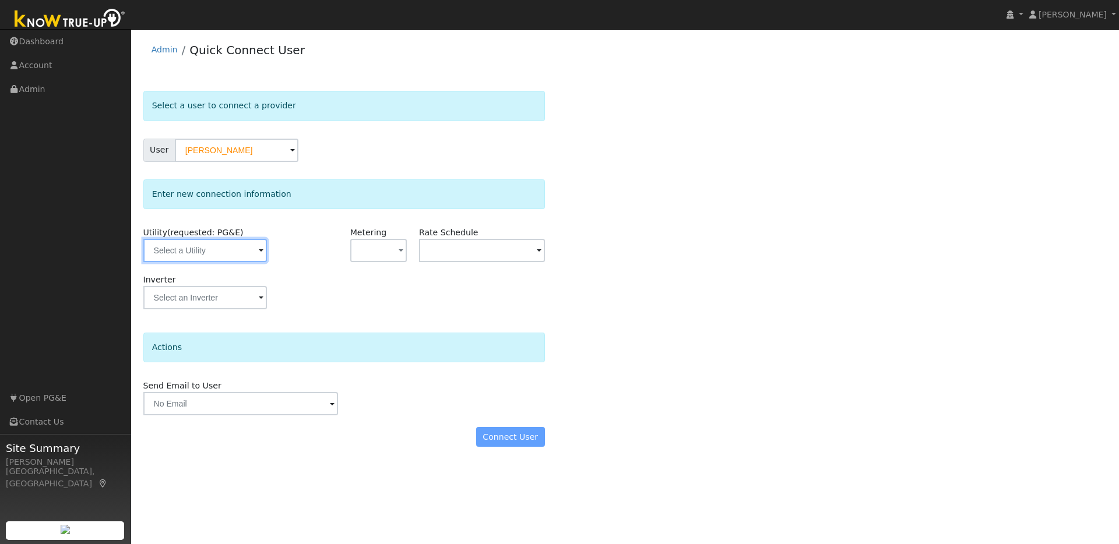
click at [230, 253] on input "text" at bounding box center [205, 250] width 124 height 23
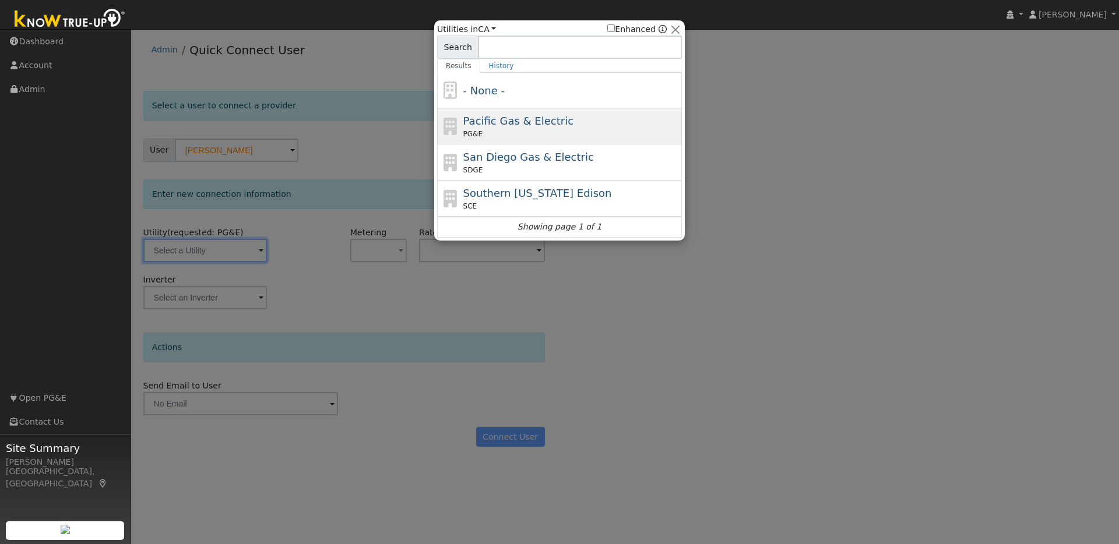
click at [526, 115] on span "Pacific Gas & Electric" at bounding box center [518, 121] width 110 height 12
type input "PG&E"
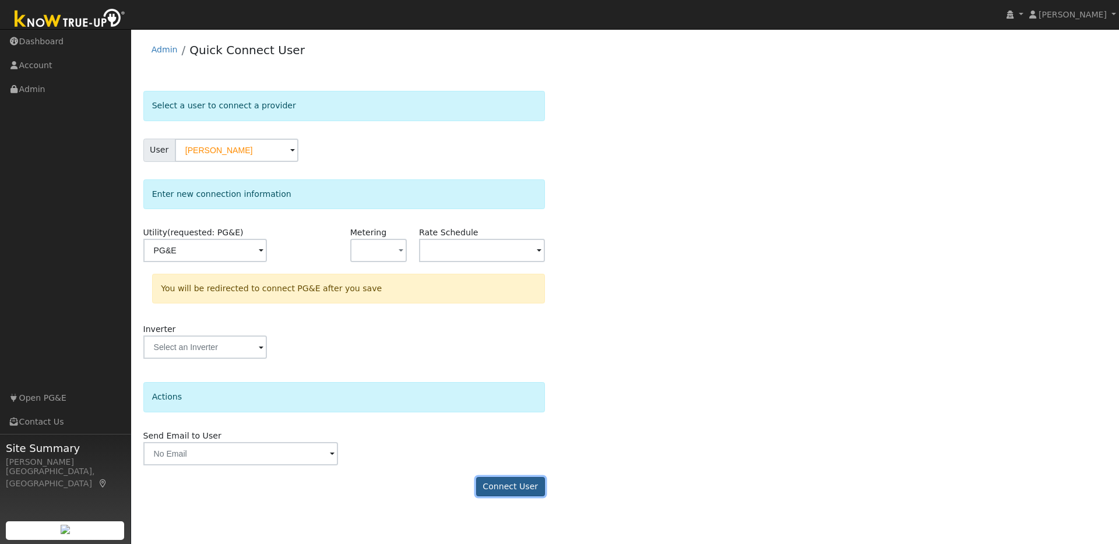
click at [511, 484] on button "Connect User" at bounding box center [510, 487] width 69 height 20
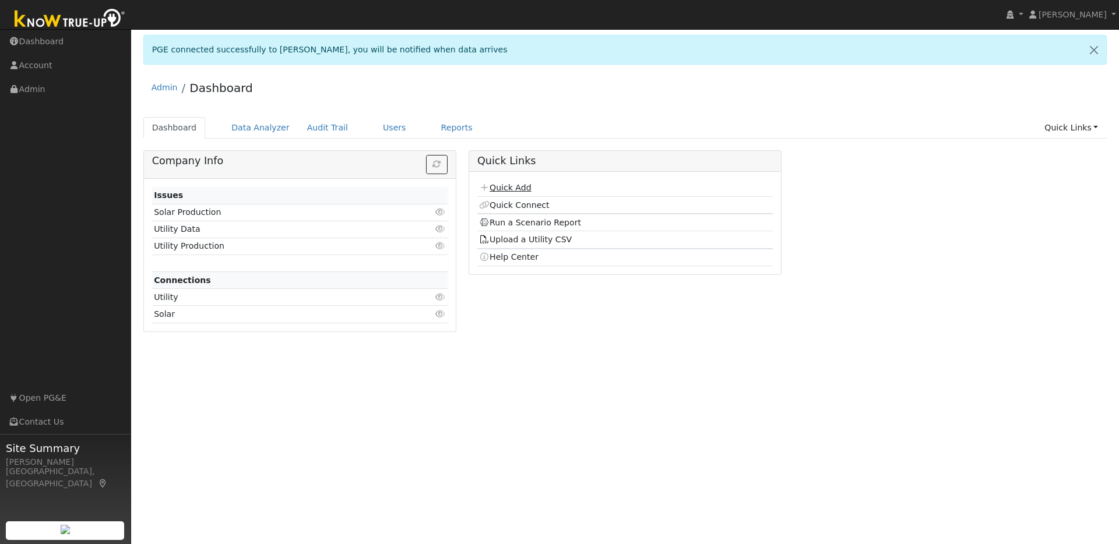
click at [498, 191] on link "Quick Add" at bounding box center [505, 187] width 52 height 9
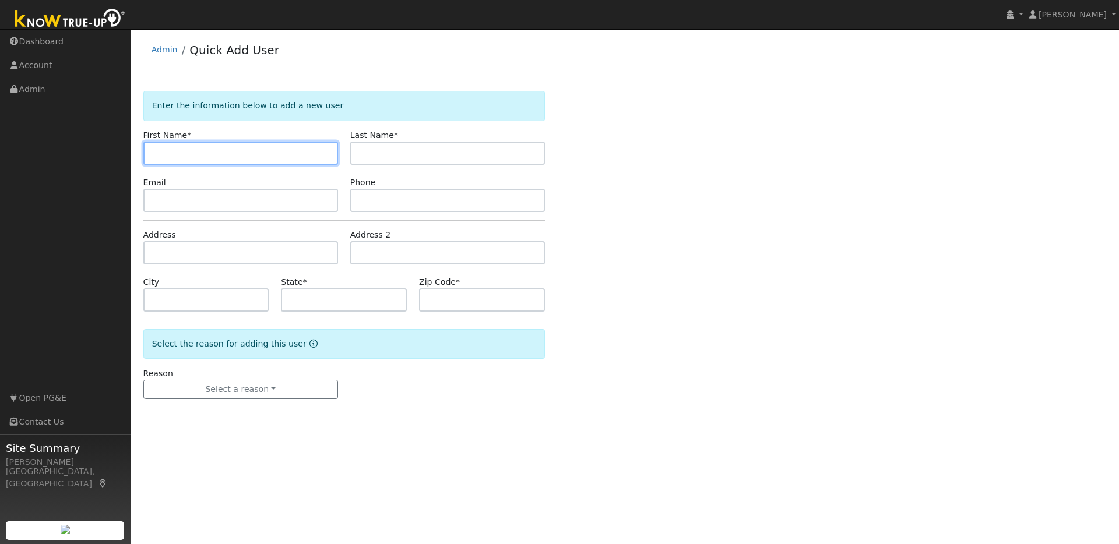
paste input "[PERSON_NAME]"
drag, startPoint x: 206, startPoint y: 152, endPoint x: 177, endPoint y: 152, distance: 29.1
click at [177, 152] on input "Karen Schoenthaler" at bounding box center [240, 153] width 195 height 23
type input "Karen"
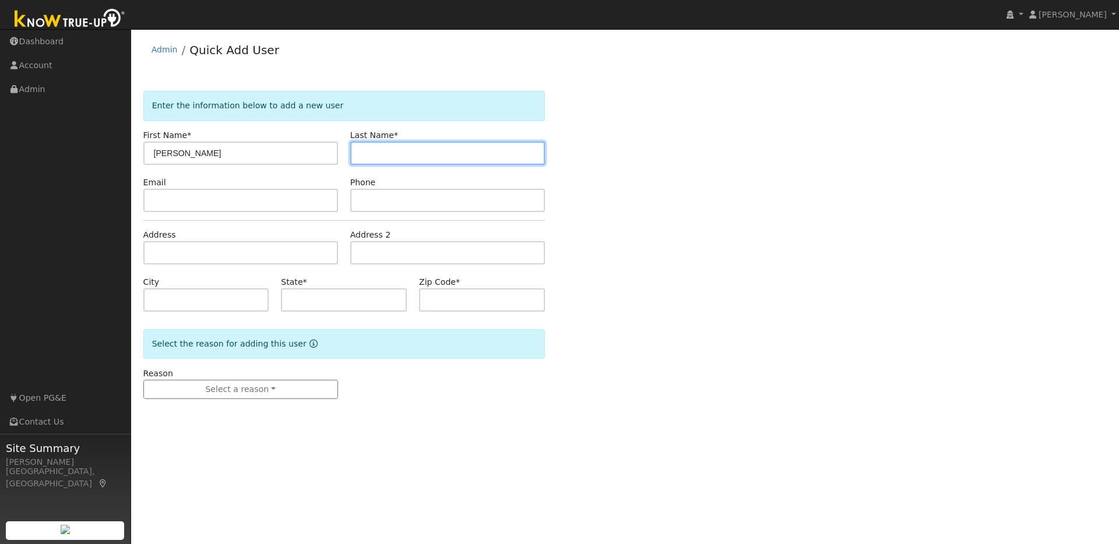
click at [369, 159] on input "text" at bounding box center [447, 153] width 195 height 23
paste input "Karen Schoenthaler"
drag, startPoint x: 385, startPoint y: 153, endPoint x: 344, endPoint y: 152, distance: 40.2
click at [344, 152] on div "Last Name * Karen Schoenthaler" at bounding box center [447, 147] width 207 height 36
type input "Schoenthaler"
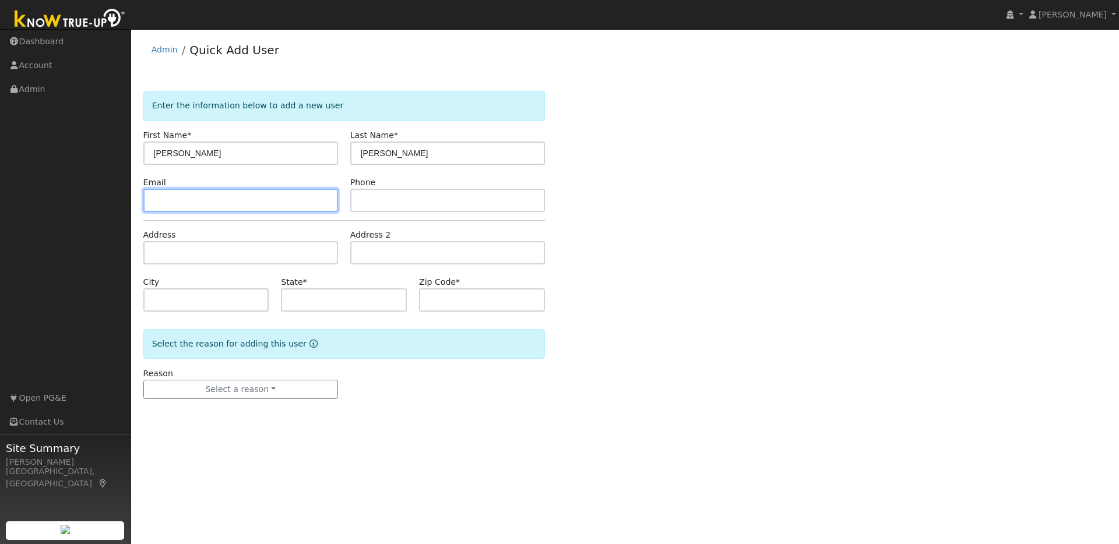
drag, startPoint x: 234, startPoint y: 202, endPoint x: 262, endPoint y: 201, distance: 28.0
click at [235, 202] on input "text" at bounding box center [240, 200] width 195 height 23
paste input "karenschoethaler@gmail.com"
type input "karenschoethaler@gmail.com"
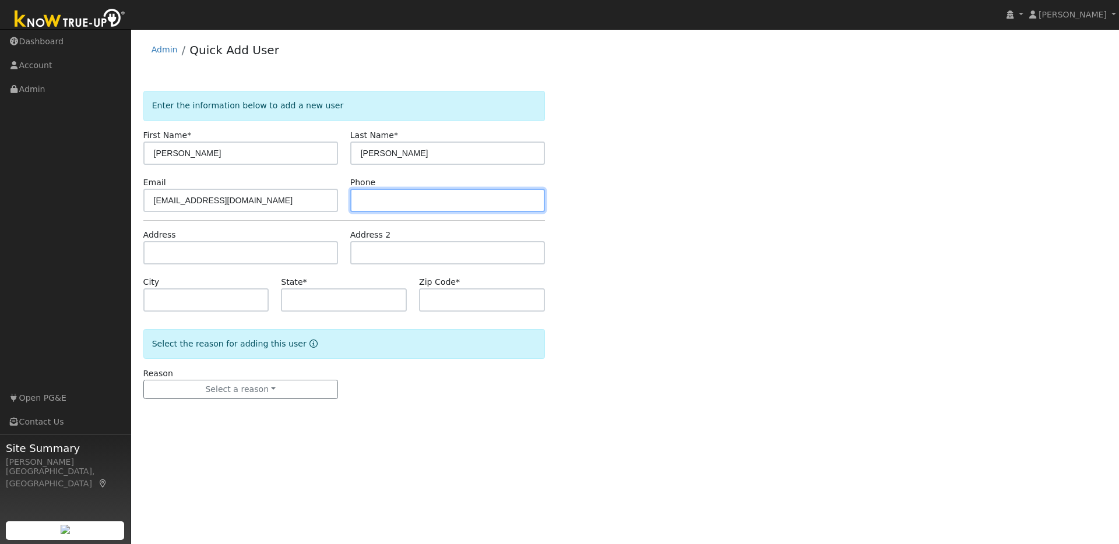
paste input "9258996802"
type input "9258996802"
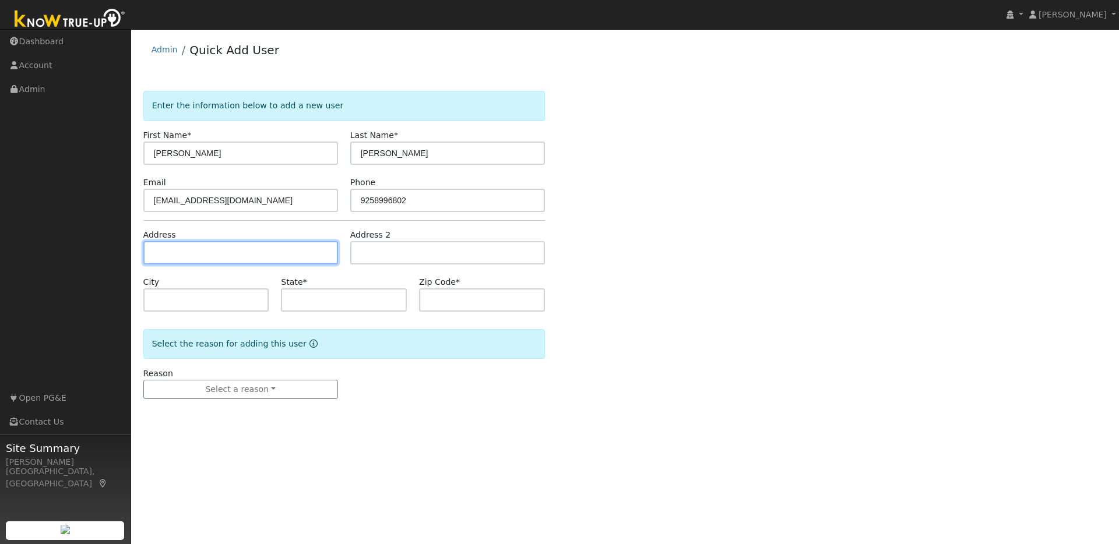
click at [193, 254] on input "text" at bounding box center [240, 252] width 195 height 23
paste input "24 Huntoon Court, Walnut Creek 94596"
type input "24 Huntoon Court"
type input "Walnut Creek"
type input "CA"
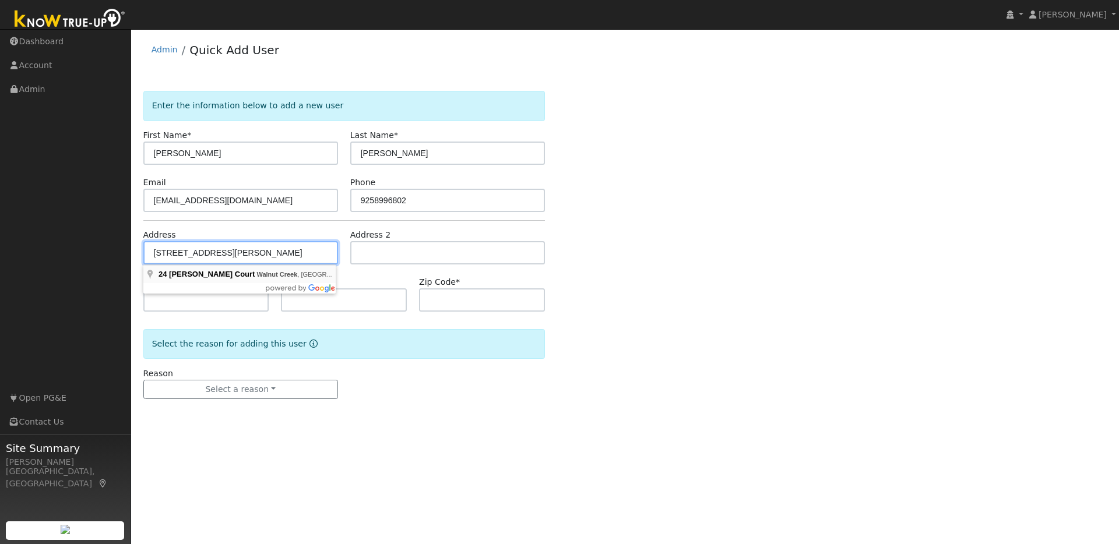
type input "94596"
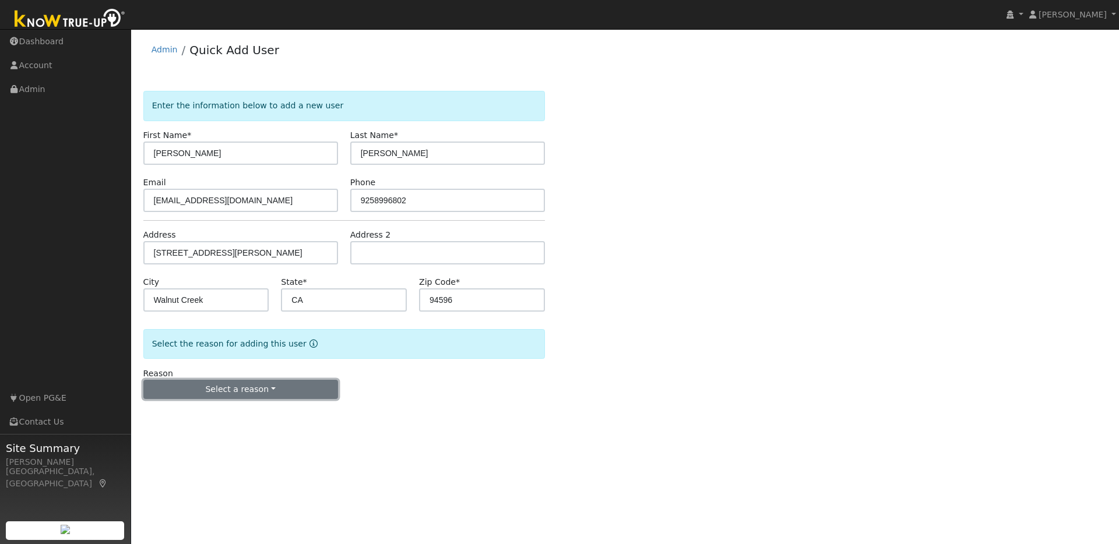
click at [280, 387] on button "Select a reason" at bounding box center [240, 390] width 195 height 20
click at [160, 410] on link "New lead" at bounding box center [208, 414] width 129 height 16
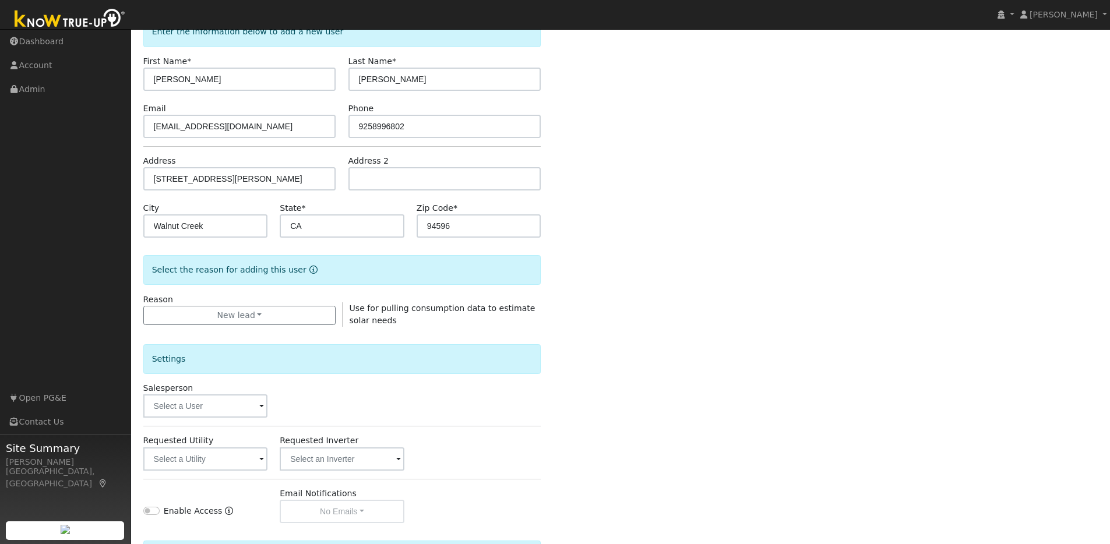
scroll to position [75, 0]
click at [259, 405] on input "text" at bounding box center [205, 405] width 125 height 23
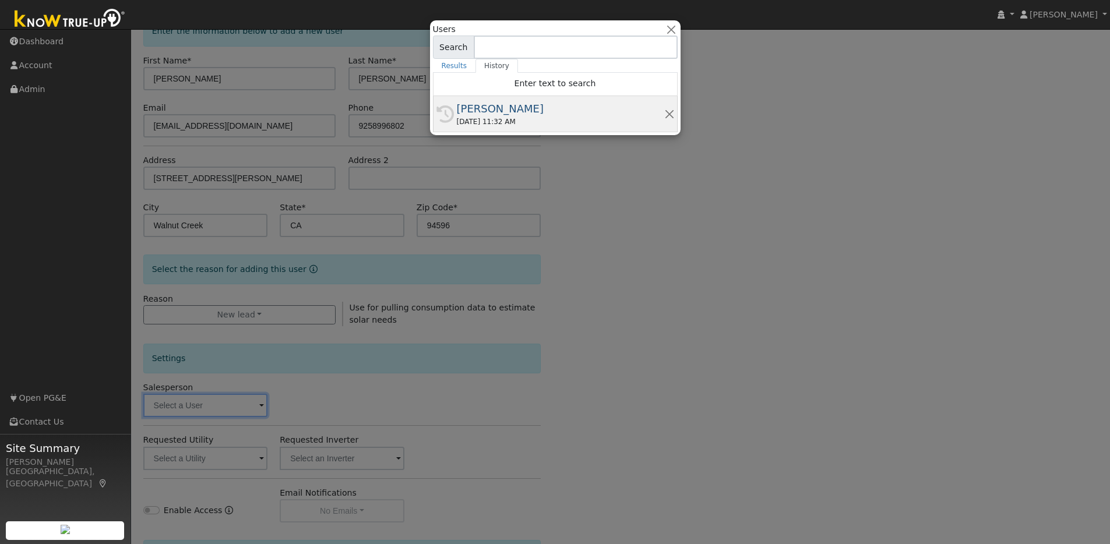
click at [520, 125] on div "09/24/2025 11:32 AM" at bounding box center [560, 122] width 207 height 10
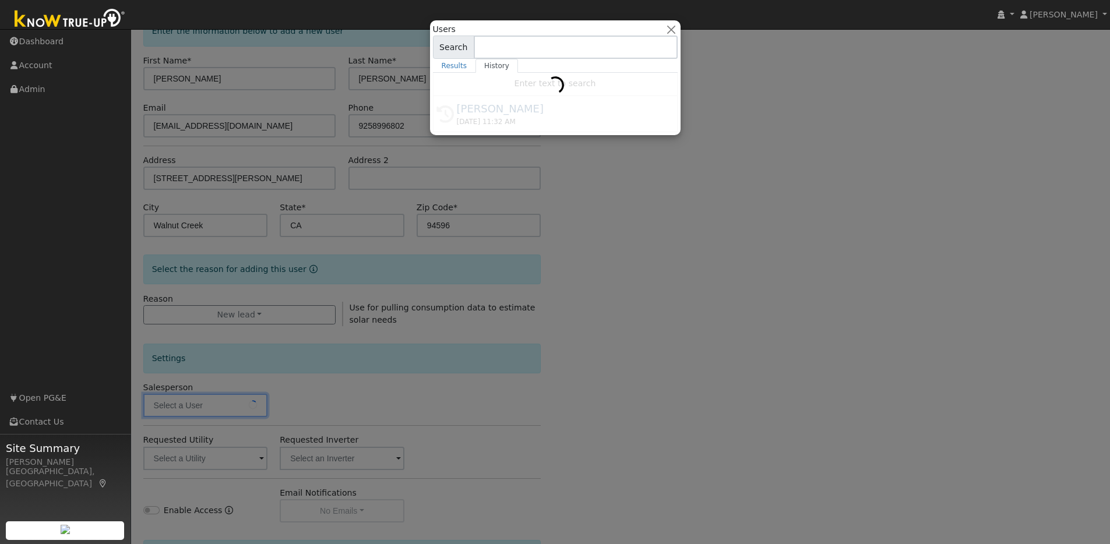
type input "[PERSON_NAME]"
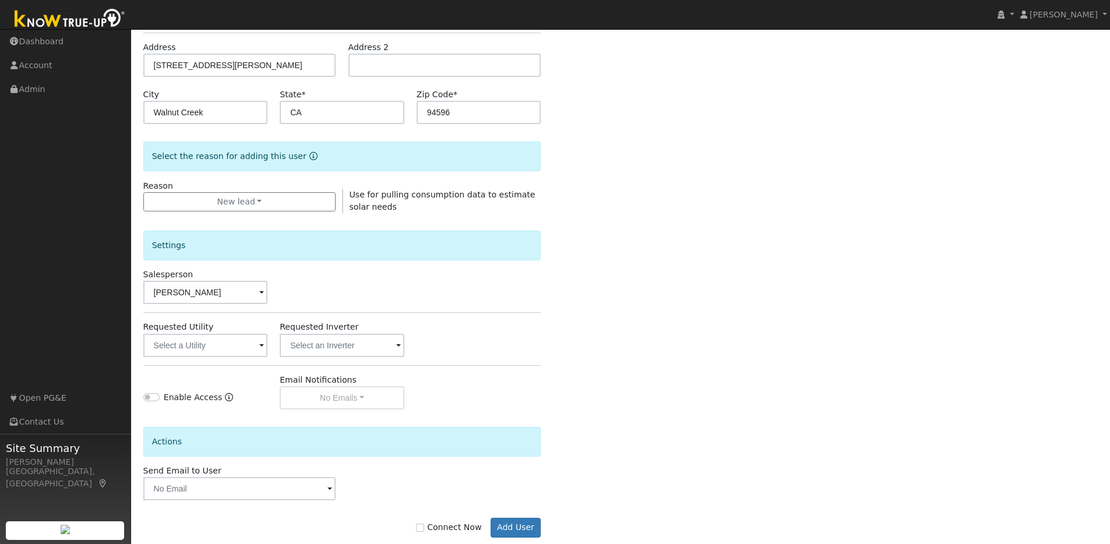
scroll to position [209, 0]
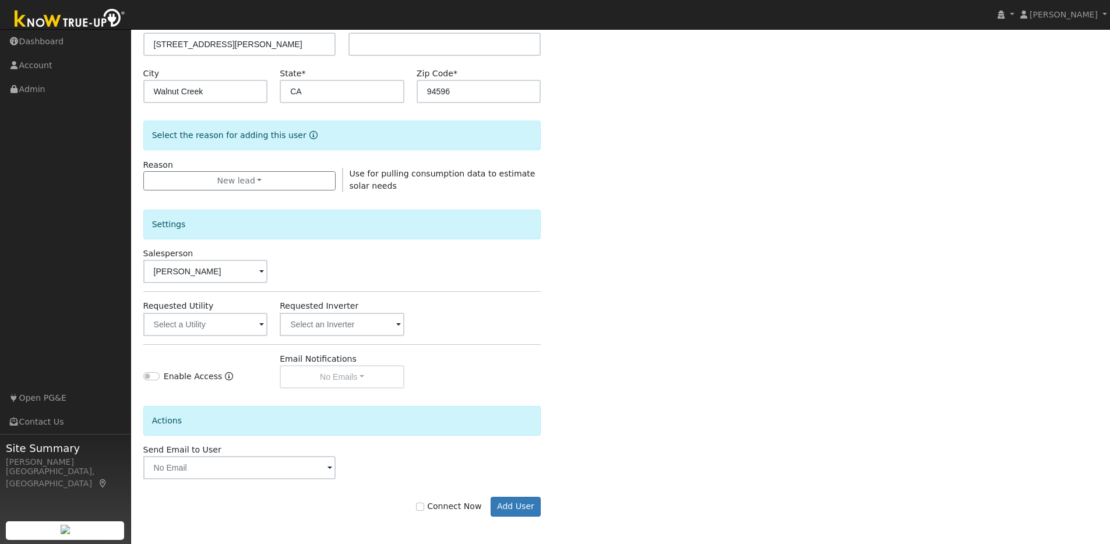
click at [430, 504] on label "Connect Now" at bounding box center [448, 507] width 65 height 12
click at [424, 504] on input "Connect Now" at bounding box center [420, 507] width 8 height 8
checkbox input "true"
click at [527, 501] on button "Add User" at bounding box center [516, 507] width 51 height 20
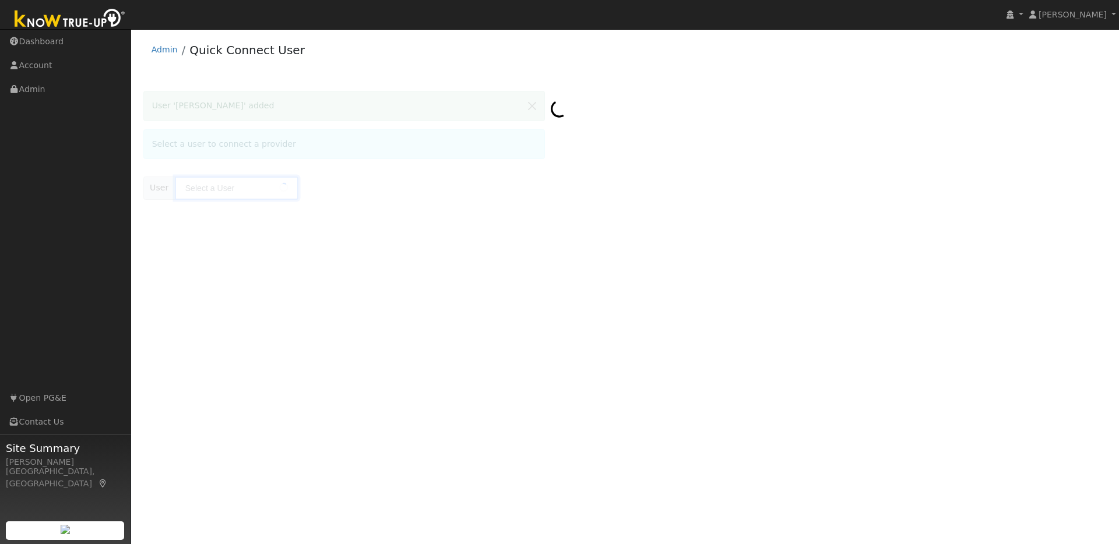
type input "[PERSON_NAME]"
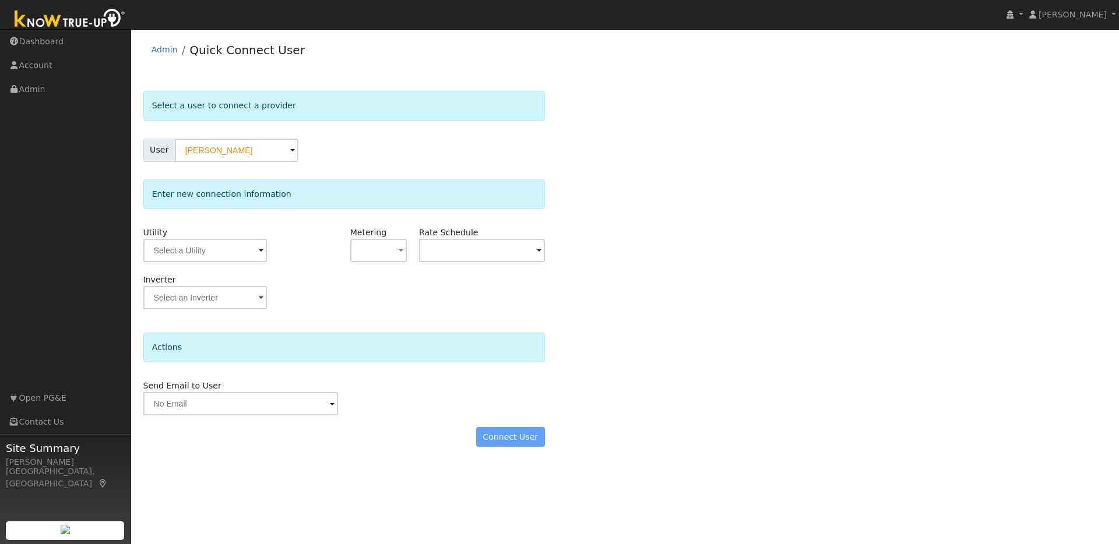
click at [259, 252] on span at bounding box center [261, 251] width 5 height 13
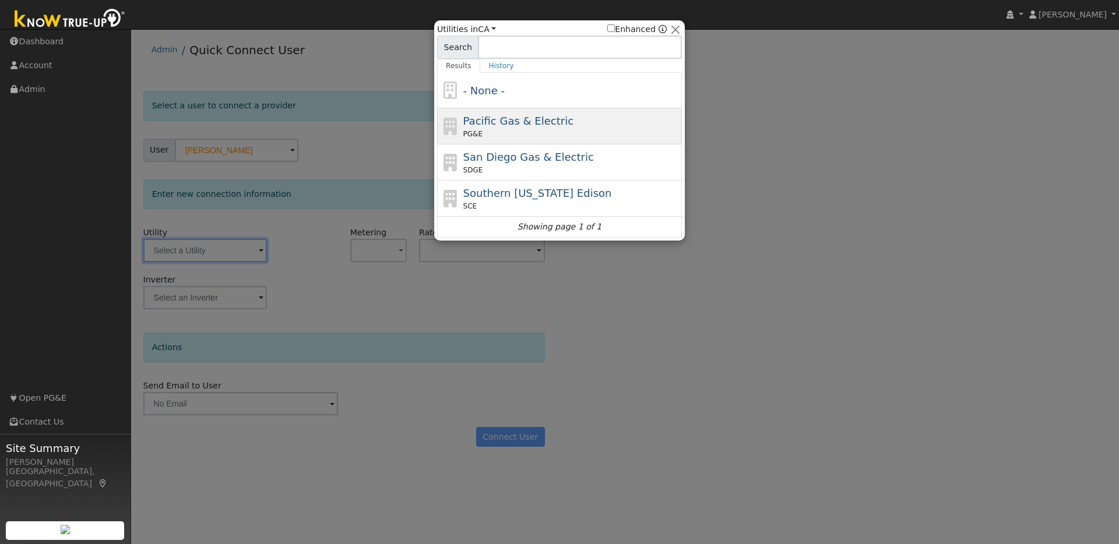
click at [532, 131] on div "PG&E" at bounding box center [571, 134] width 216 height 10
type input "PG&E"
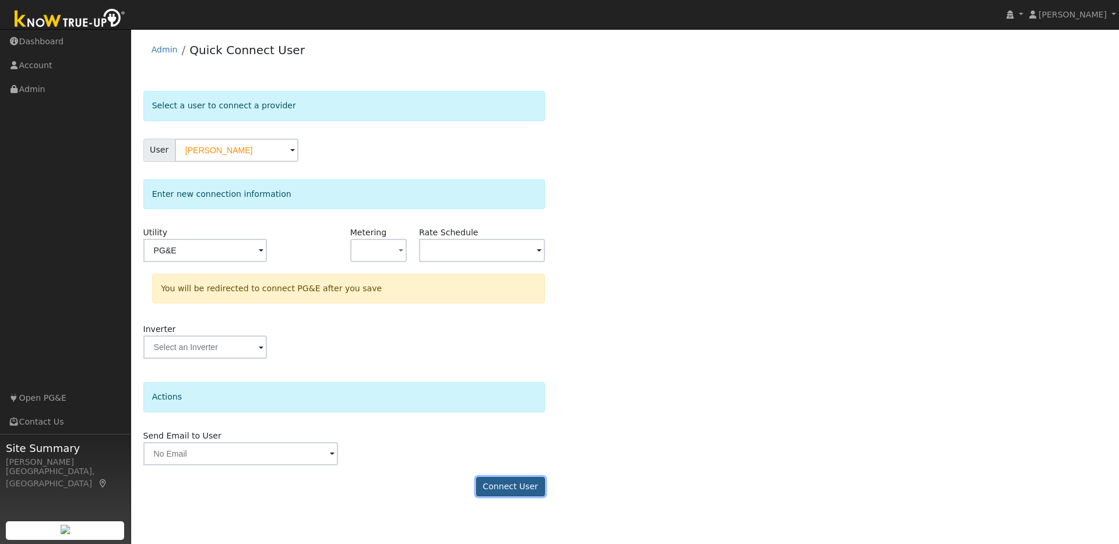
click at [519, 492] on button "Connect User" at bounding box center [510, 487] width 69 height 20
